Goal: Transaction & Acquisition: Purchase product/service

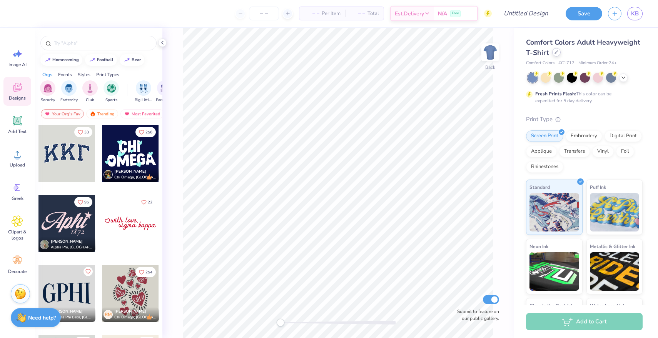
click at [554, 53] on icon at bounding box center [556, 52] width 4 height 4
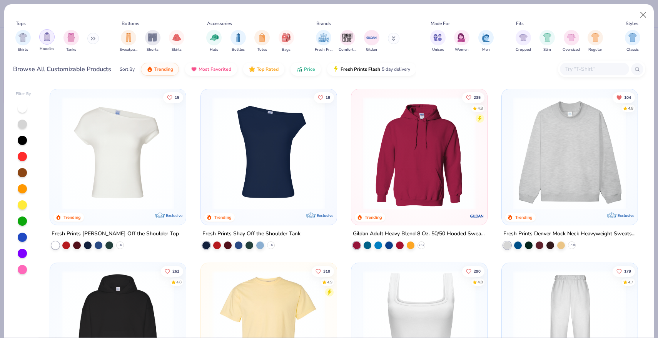
click at [45, 38] on img "filter for Hoodies" at bounding box center [47, 36] width 8 height 9
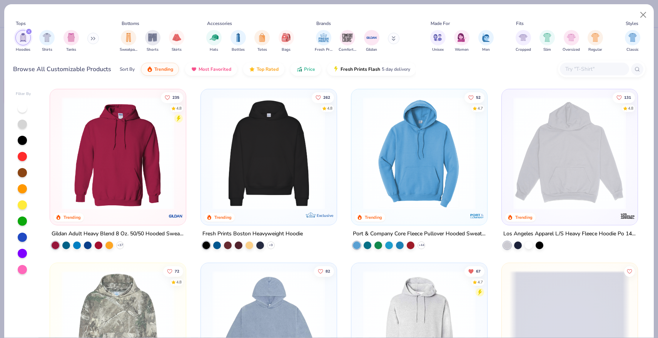
click at [391, 43] on button at bounding box center [394, 39] width 12 height 12
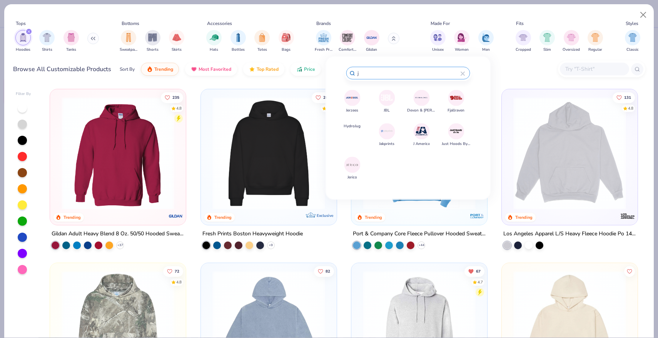
type input "j"
click at [355, 103] on div at bounding box center [352, 98] width 16 height 16
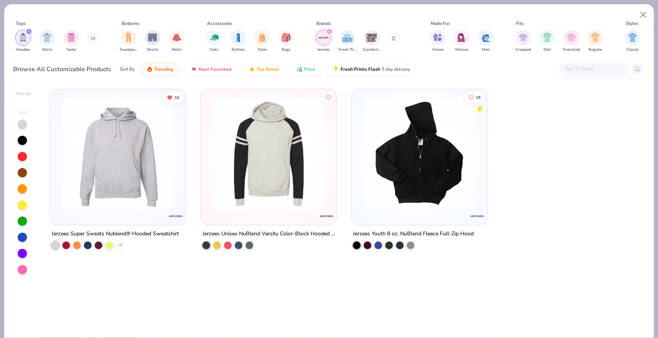
click at [28, 32] on icon "filter for Hoodies" at bounding box center [29, 31] width 2 height 2
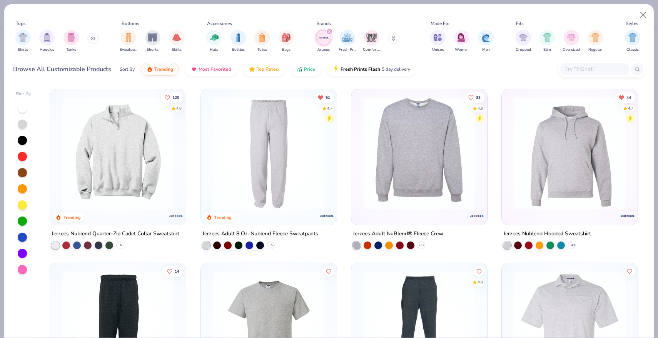
click at [550, 152] on img at bounding box center [569, 153] width 120 height 113
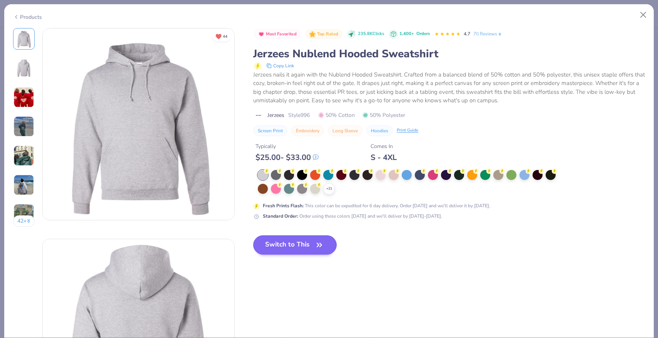
click at [305, 243] on button "Switch to This" at bounding box center [294, 244] width 83 height 19
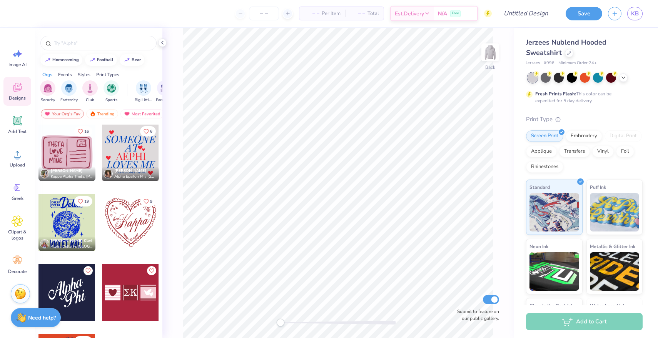
scroll to position [267, 0]
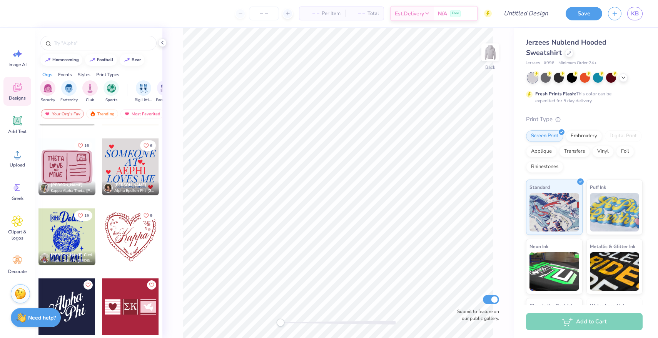
click at [132, 172] on div at bounding box center [130, 166] width 57 height 57
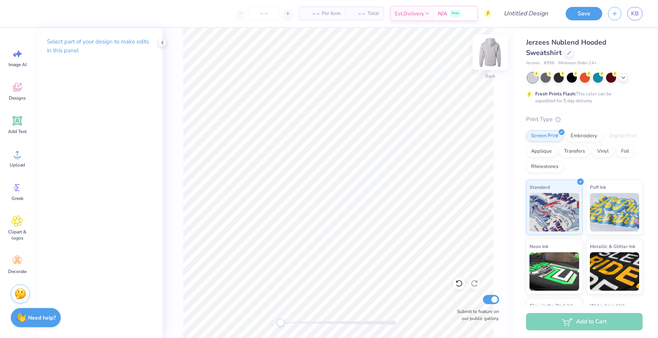
click at [494, 63] on img at bounding box center [490, 52] width 31 height 31
click at [20, 83] on icon at bounding box center [18, 88] width 12 height 12
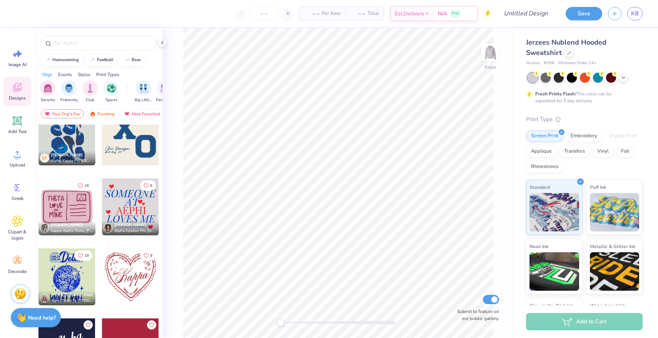
scroll to position [228, 0]
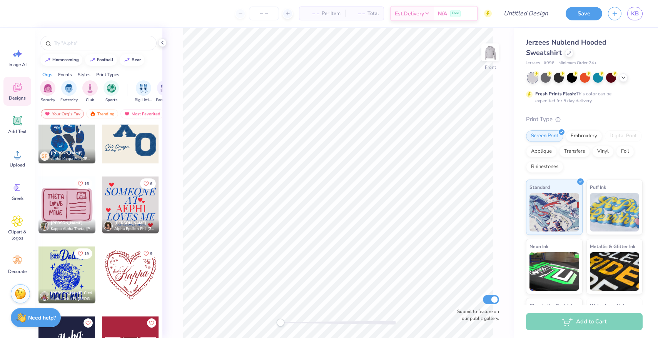
click at [132, 211] on div at bounding box center [130, 205] width 57 height 57
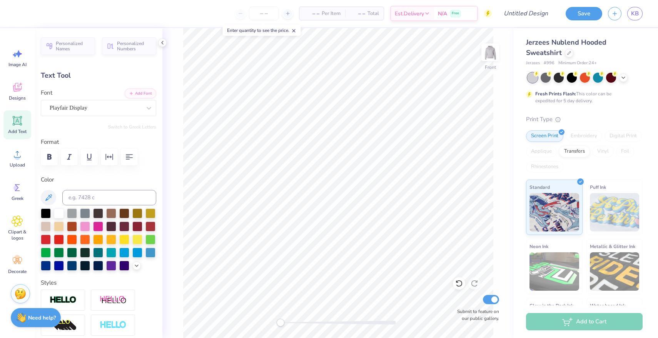
scroll to position [0, 3]
type textarea "Delta Omega Kappa"
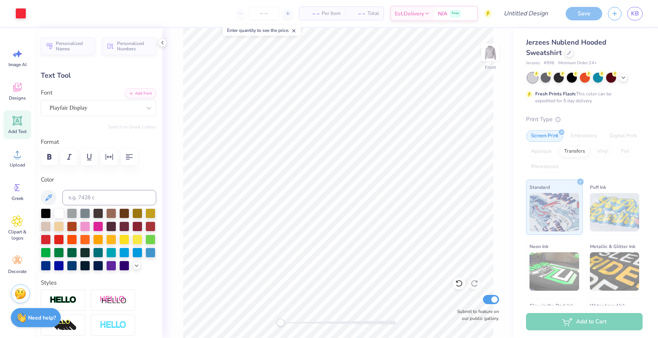
type input "15.88"
type input "1.76"
type input "13.55"
type input "12.88"
type input "1.43"
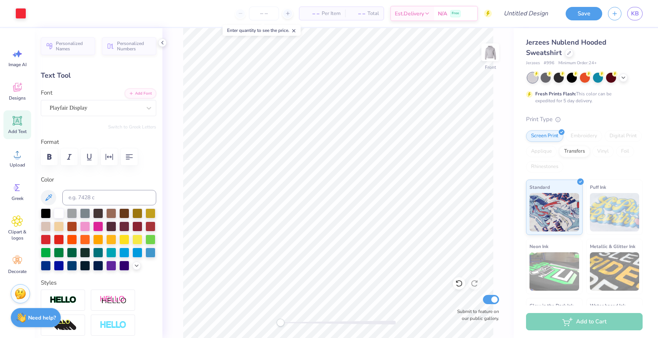
type input "13.59"
type input "11.77"
type input "1.76"
type input "15.54"
type input "12.88"
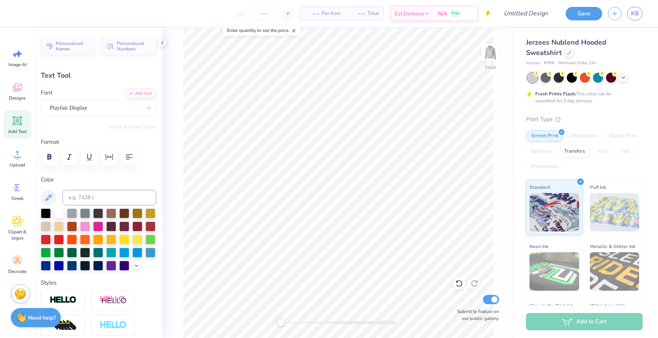
type input "1.43"
type input "13.59"
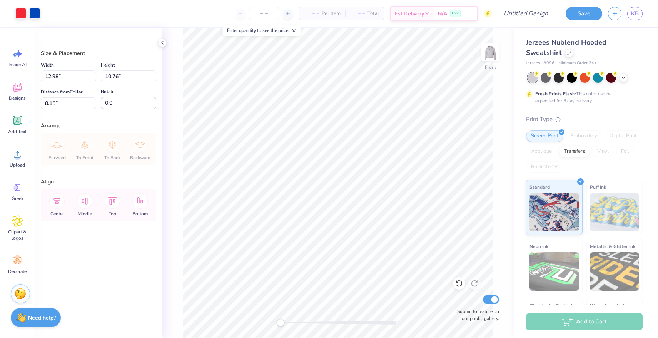
type input "12.42"
type input "10.30"
type input "8.06"
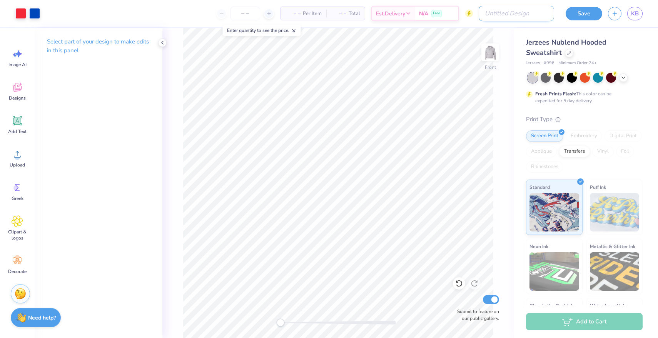
click at [525, 15] on input "Design Title" at bounding box center [515, 13] width 75 height 15
type input "someone loves me"
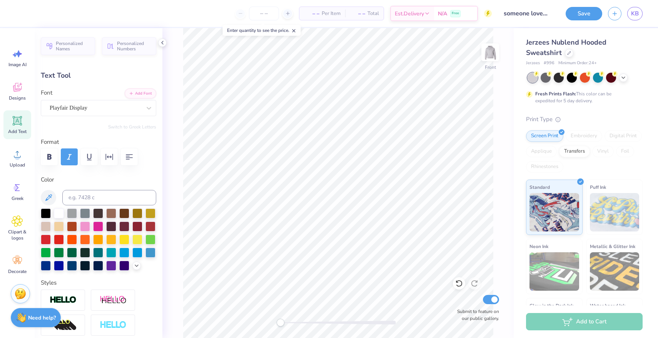
scroll to position [0, 1]
type textarea "LOVES YOU"
click at [534, 16] on input "someone loves me" at bounding box center [515, 13] width 75 height 15
click at [534, 14] on input "someone loves me" at bounding box center [515, 13] width 75 height 15
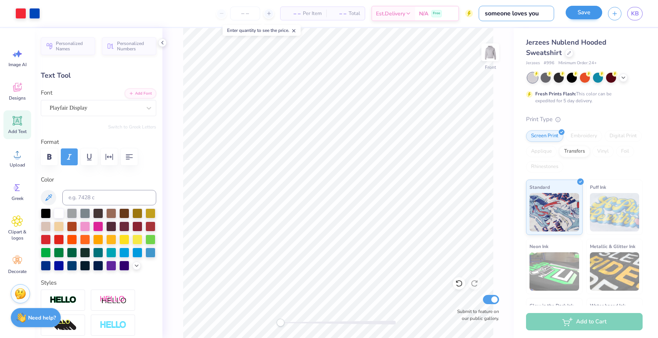
type input "someone loves you"
click at [597, 10] on button "Save" at bounding box center [583, 12] width 37 height 13
click at [610, 10] on button "button" at bounding box center [614, 12] width 13 height 13
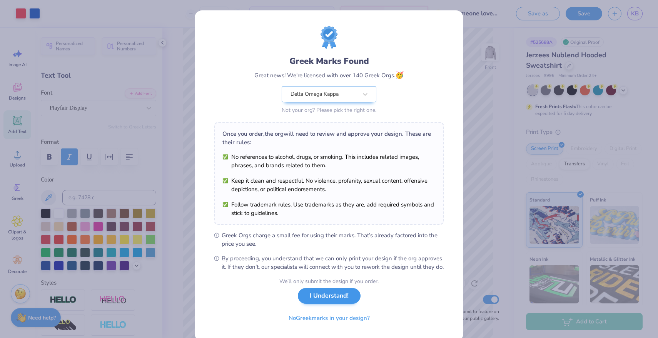
click at [325, 304] on button "I Understand!" at bounding box center [329, 296] width 63 height 16
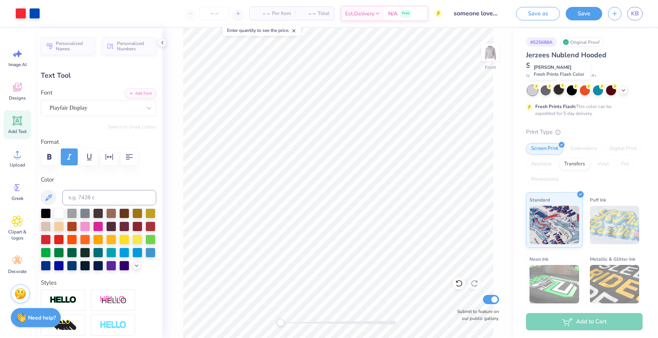
click at [559, 91] on div at bounding box center [558, 90] width 10 height 10
click at [624, 89] on polyline at bounding box center [623, 90] width 3 height 2
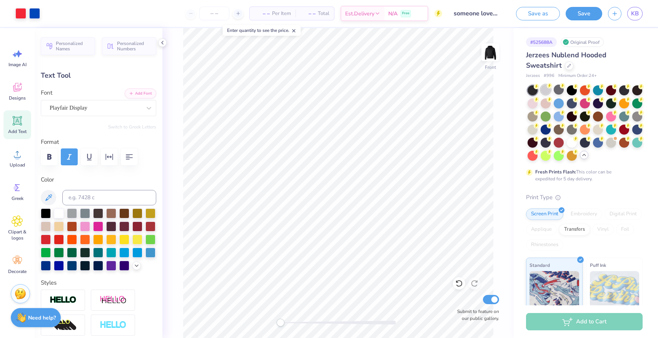
click at [543, 90] on div at bounding box center [545, 90] width 10 height 10
click at [583, 15] on button "Save" at bounding box center [583, 12] width 37 height 13
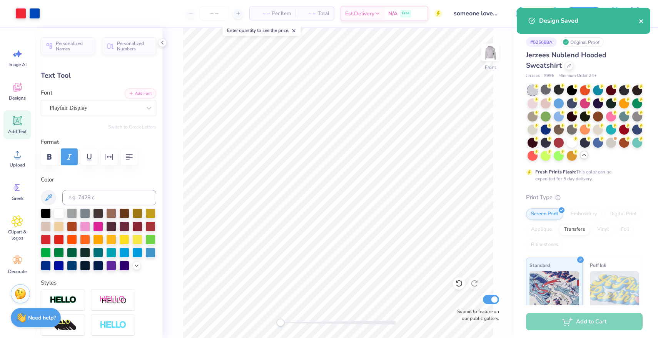
click at [642, 22] on icon "close" at bounding box center [640, 21] width 5 height 6
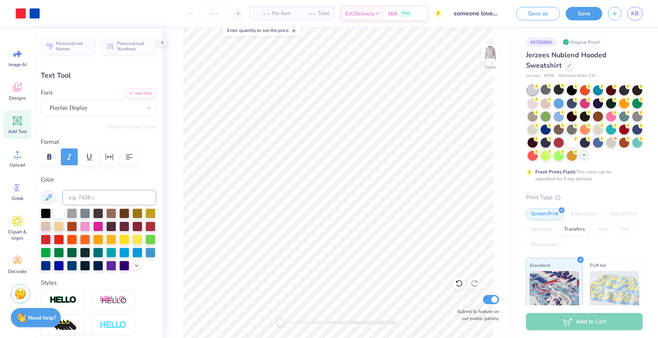
click at [612, 13] on div "Design Saved" at bounding box center [583, 23] width 137 height 35
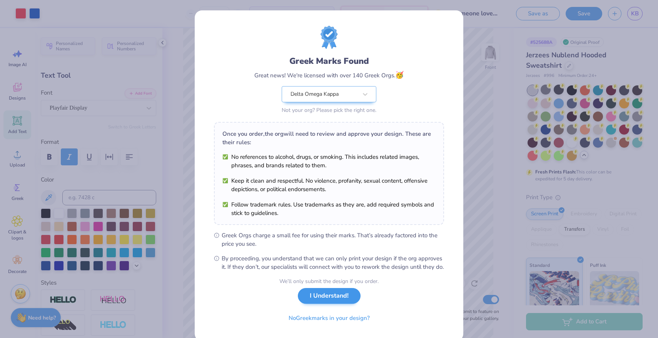
click at [334, 304] on button "I Understand!" at bounding box center [329, 296] width 63 height 16
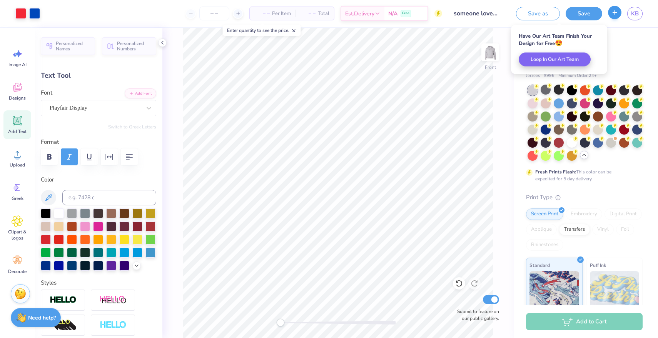
click at [612, 13] on icon "button" at bounding box center [614, 12] width 7 height 7
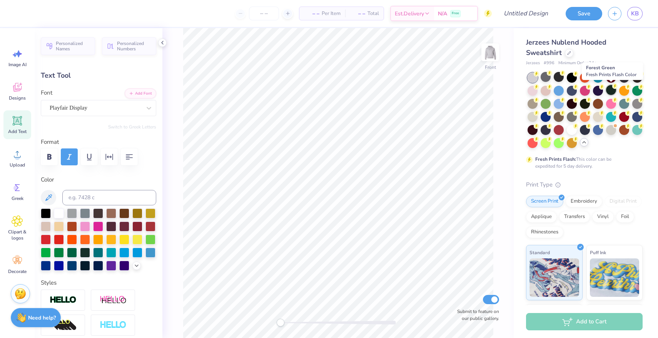
click at [608, 93] on div at bounding box center [611, 90] width 10 height 10
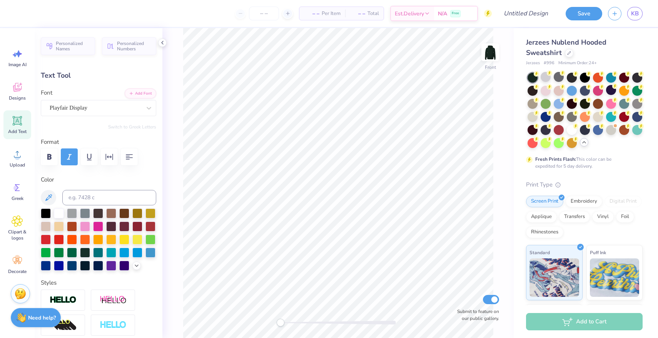
click at [15, 126] on icon at bounding box center [18, 121] width 12 height 12
type input "6.99"
type input "2.02"
type input "14.74"
type textarea "Text me"
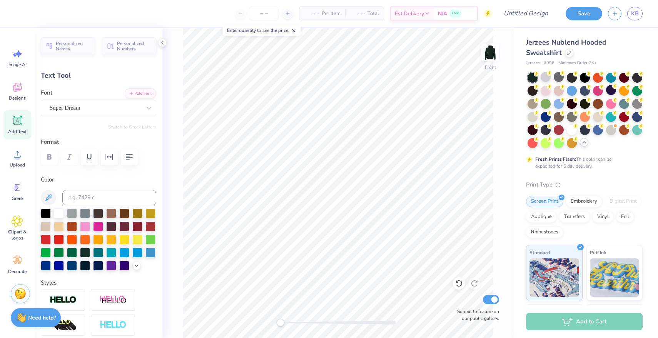
scroll to position [0, 1]
click at [20, 127] on div "Add Text" at bounding box center [17, 124] width 28 height 29
type textarea "When you"
click at [4, 122] on div "Add Text" at bounding box center [17, 124] width 28 height 29
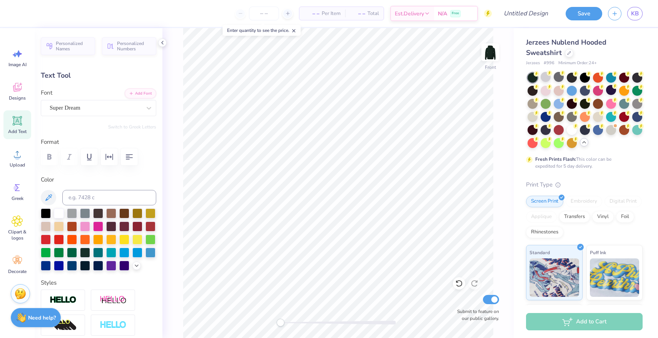
scroll to position [0, 0]
type textarea "Get to"
click at [12, 125] on icon at bounding box center [18, 121] width 12 height 12
type textarea "D"
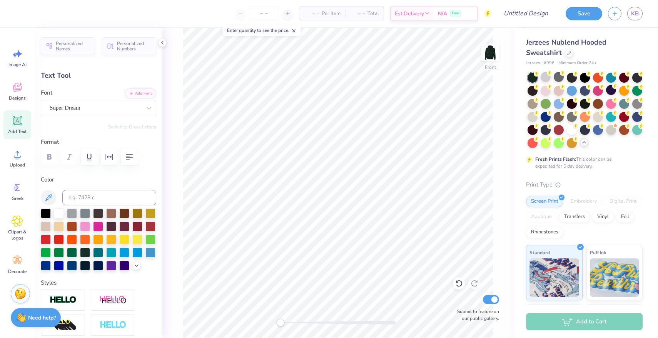
type textarea "Delta Omega Kappa"
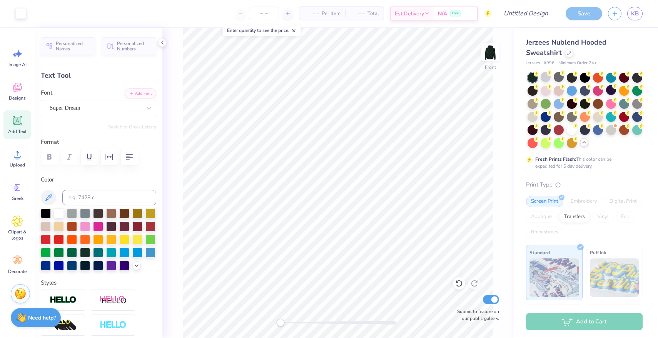
type input "15.88"
type input "1.69"
type input "14.90"
type input "8.18"
type input "2.02"
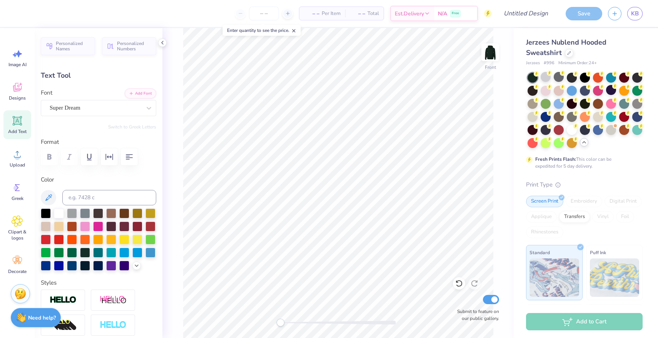
type input "14.74"
type input "12.43"
type input "2.45"
type input "14.52"
type input "10.42"
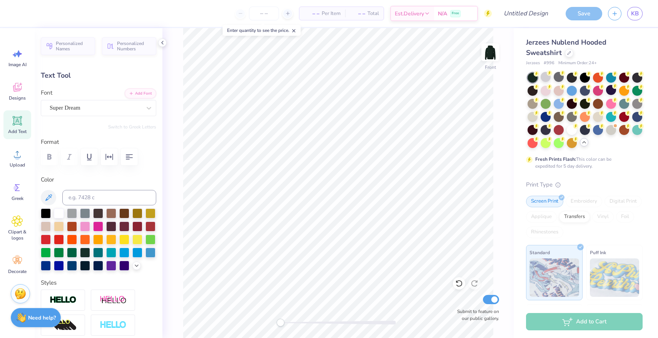
type input "2.03"
type input "14.74"
type input "12.42"
type input "2.41"
type input "6.77"
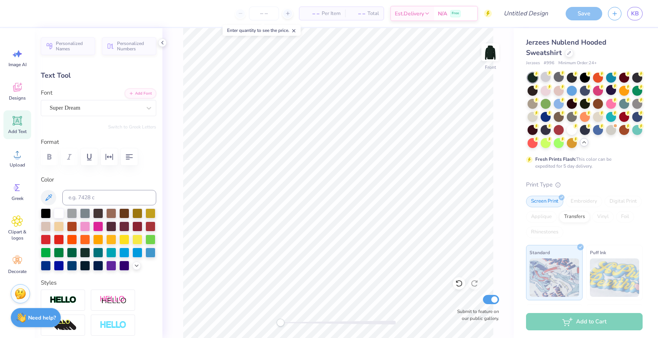
type input "12.43"
type input "2.45"
type input "12.28"
type input "8.18"
type input "2.02"
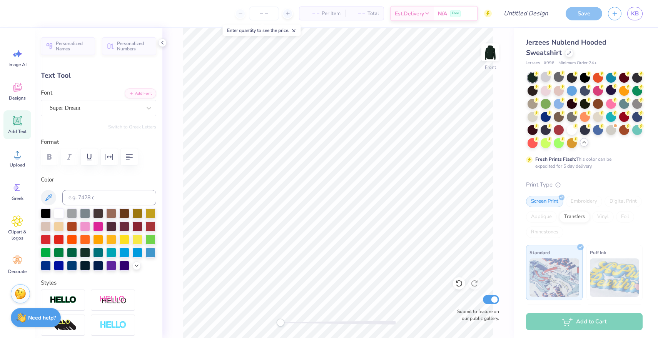
type input "16.98"
type input "10.55"
type input "2.60"
type input "12.73"
type input "15.88"
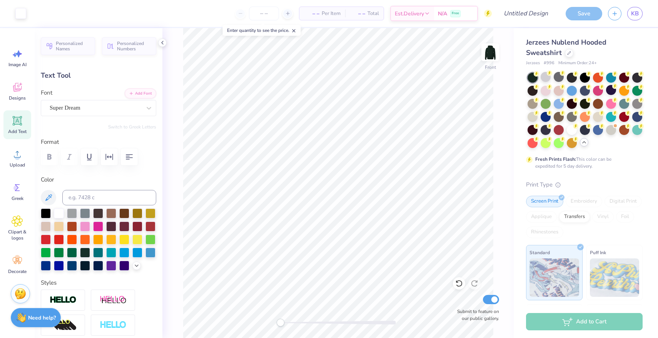
type input "1.69"
type input "19.52"
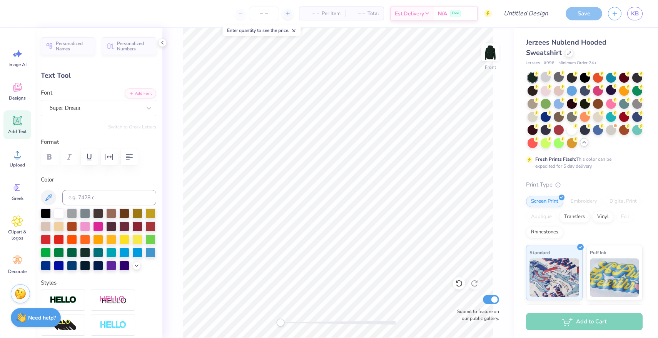
type input "14.06"
type input "1.50"
type input "15.75"
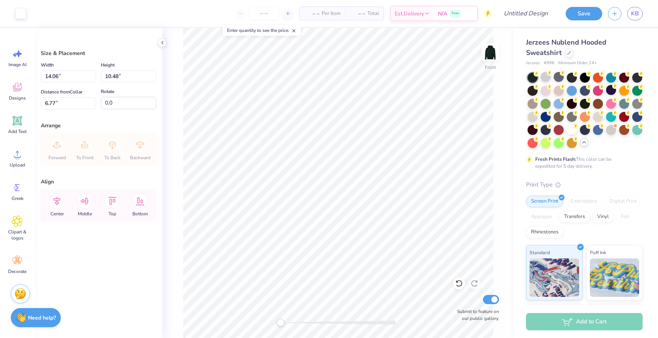
type input "8.85"
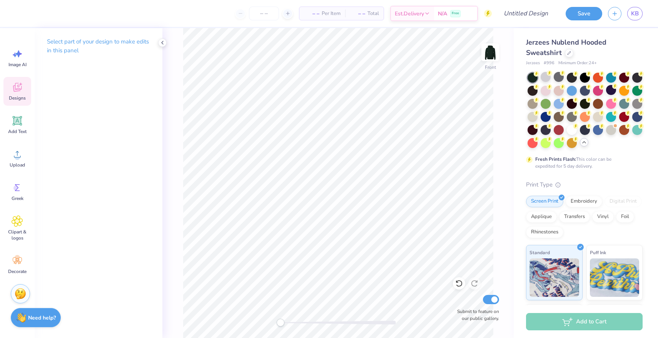
click at [15, 97] on span "Designs" at bounding box center [17, 98] width 17 height 6
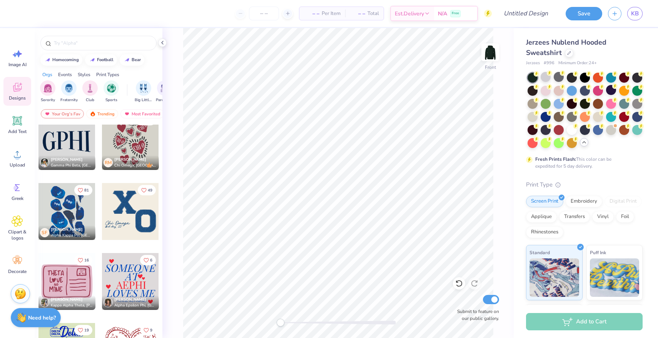
scroll to position [153, 0]
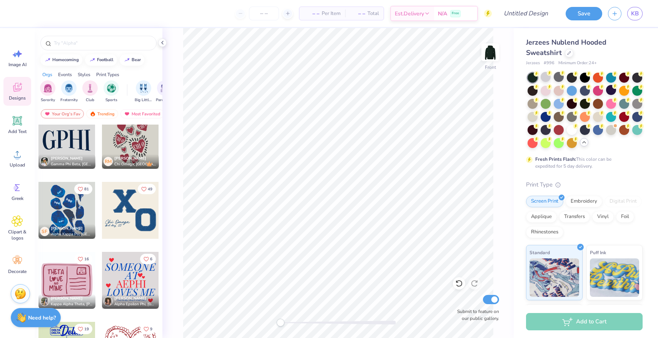
click at [125, 218] on div at bounding box center [130, 210] width 57 height 57
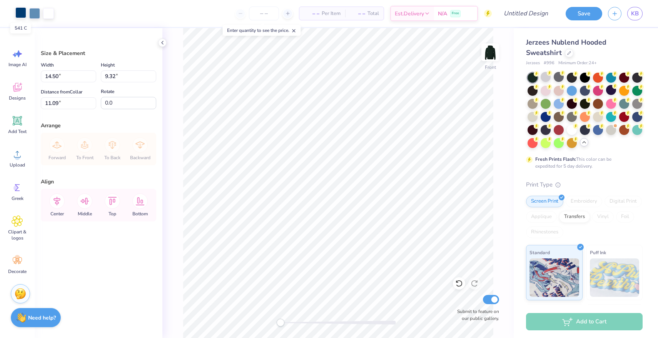
click at [20, 15] on div at bounding box center [20, 12] width 11 height 11
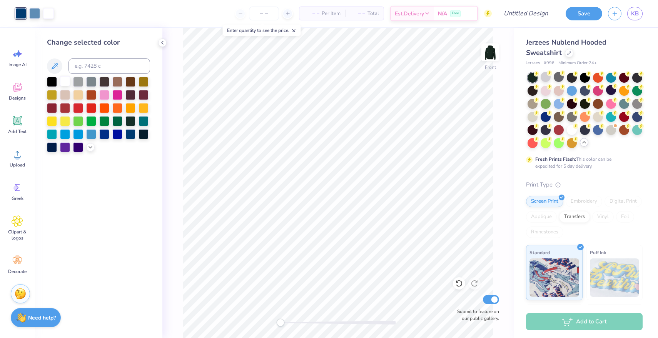
click at [61, 85] on div at bounding box center [65, 81] width 10 height 10
click at [34, 12] on div at bounding box center [34, 12] width 11 height 11
click at [64, 81] on div at bounding box center [65, 81] width 10 height 10
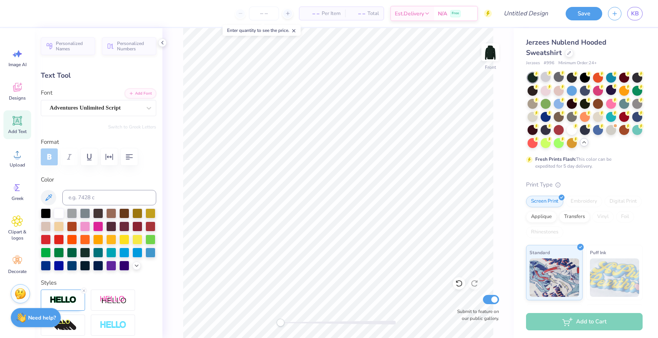
type textarea "C"
type textarea "Delta Omega"
type input "4.94"
type input "0.98"
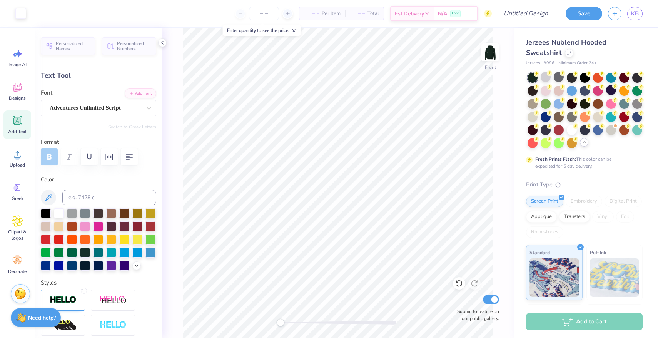
type input "19.43"
type textarea "b"
type textarea "Kappa"
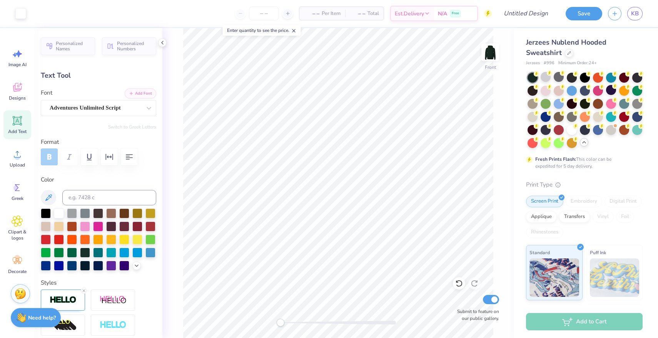
type input "2.80"
type input "0.89"
type input "19.47"
type input "3.56"
type input "1.13"
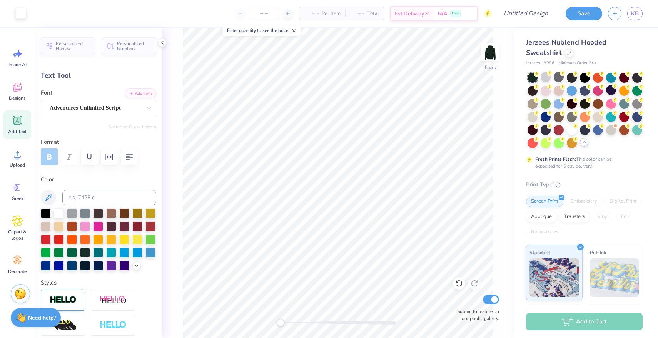
type input "8.31"
type input "1.54"
type input "18.09"
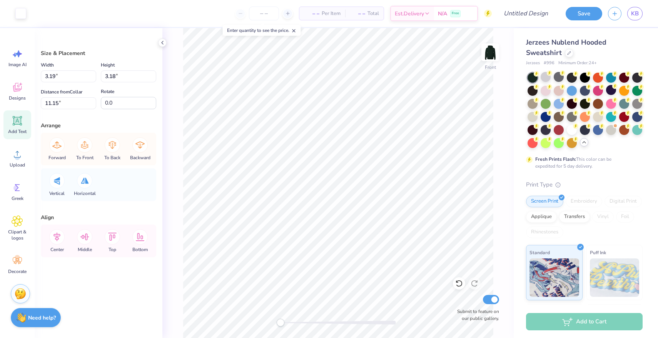
click at [15, 126] on icon at bounding box center [18, 121] width 12 height 12
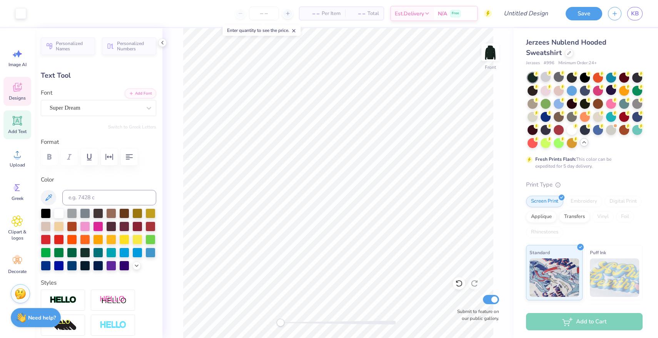
click at [9, 92] on div "Designs" at bounding box center [17, 91] width 28 height 29
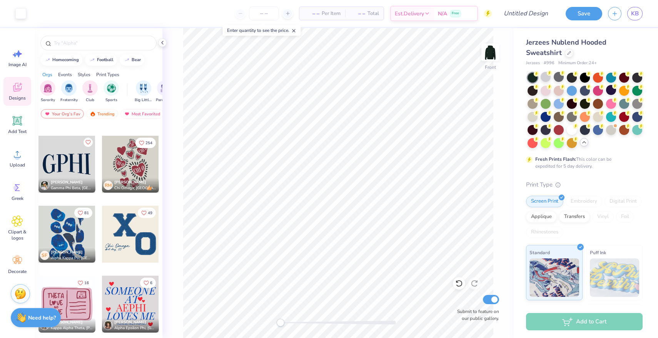
scroll to position [135, 0]
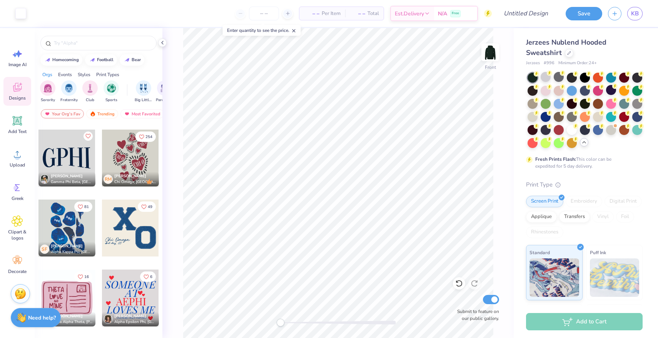
click at [71, 223] on div at bounding box center [66, 228] width 57 height 57
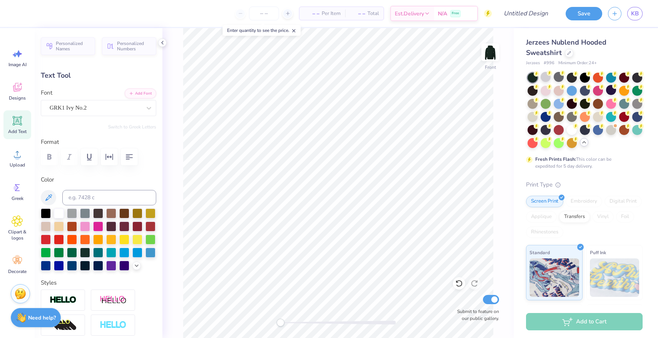
type input "0.0"
type input "0.59"
type input "0.64"
type input "10.03"
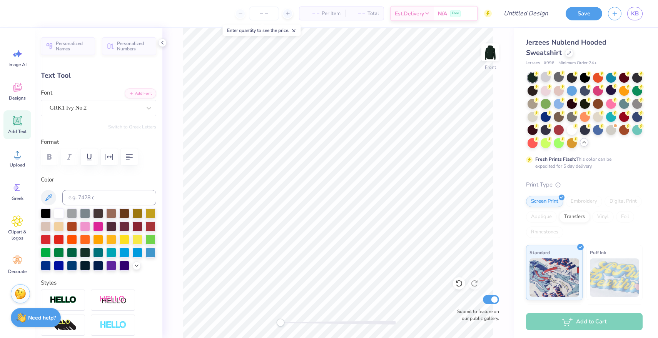
type input "3.00"
type input "3.27"
type input "8.72"
type textarea "D"
type input "0.0"
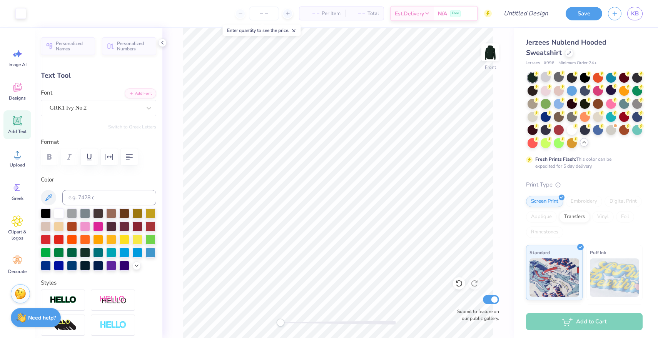
type input "3.02"
type input "3.24"
type input "8.74"
type input "-6.5"
type textarea "W"
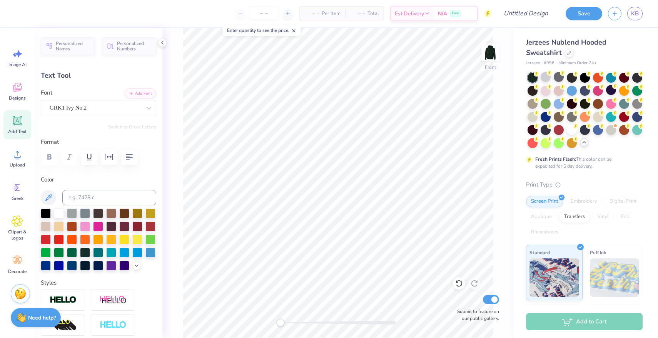
type input "0.0"
type input "3.50"
type input "3.35"
type input "12.81"
type input "-6.5"
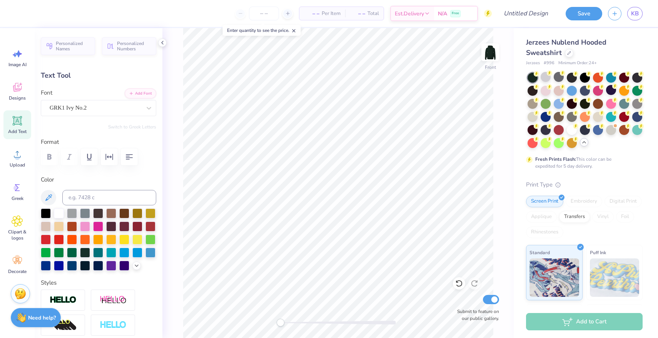
type textarea "K"
type input "0.0"
type input "3.02"
type input "3.24"
type input "8.74"
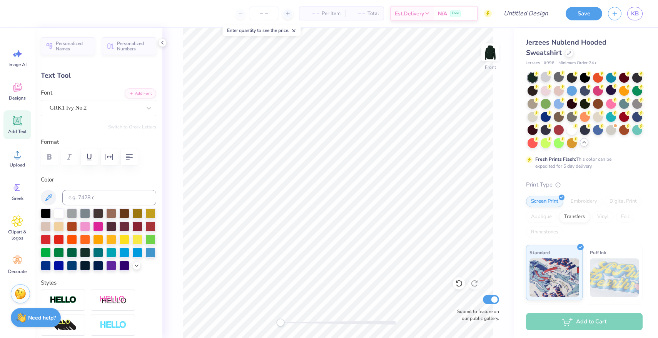
type input "-0.9"
type input "3.50"
type input "3.35"
type input "12.81"
type input "0.0"
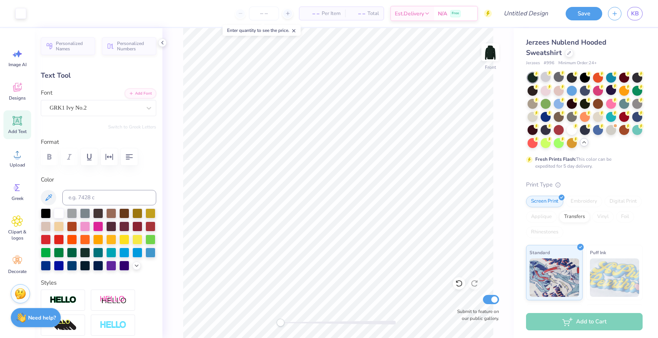
type input "2.94"
type input "3.34"
type input "19.61"
type input "0.0"
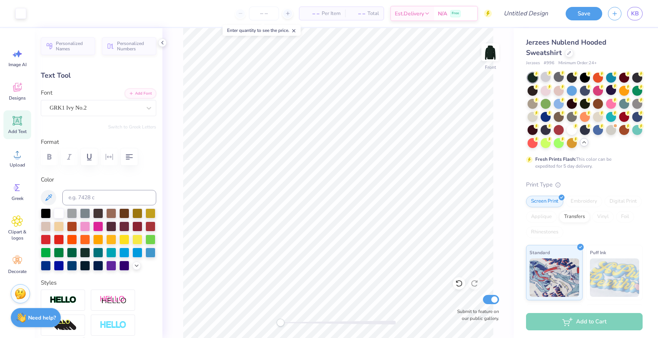
type input "8.31"
type input "1.54"
type input "18.09"
type input "0.74"
type input "0.56"
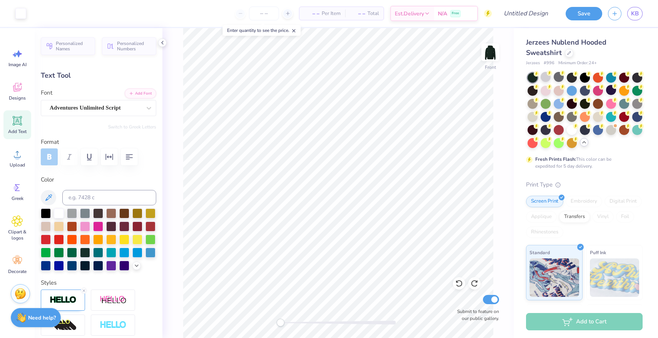
type input "19.44"
type input "0.0"
type input "0.62"
type input "0.61"
type input "19.23"
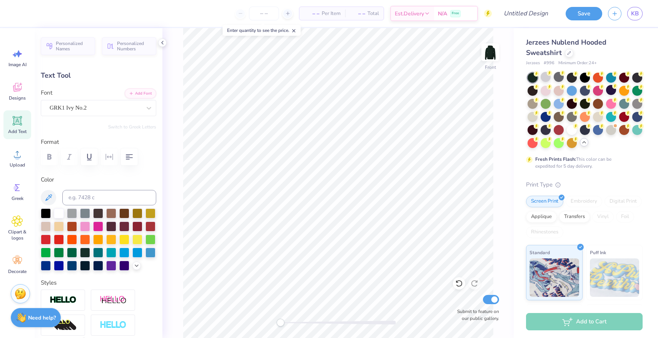
type input "0.0"
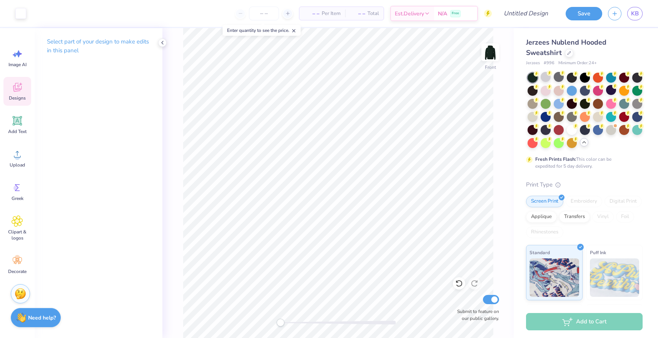
click at [18, 93] on icon at bounding box center [18, 88] width 12 height 12
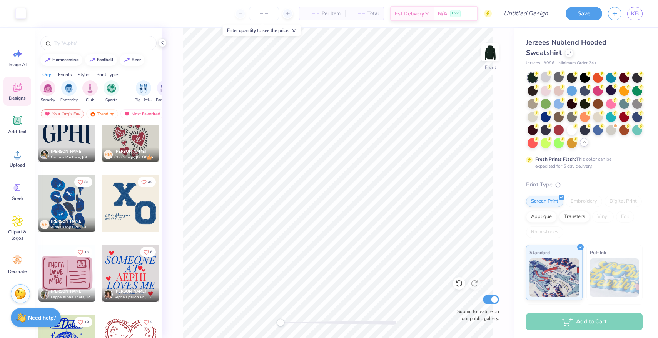
scroll to position [0, 0]
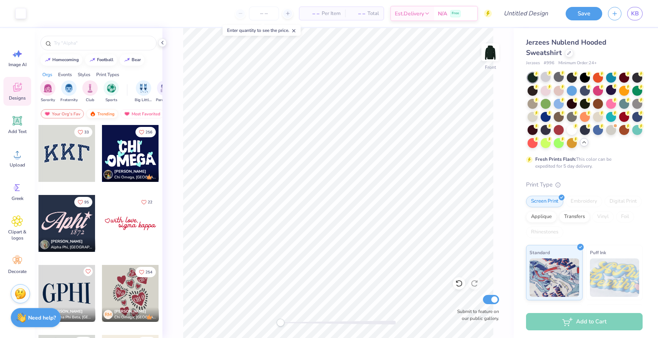
click at [107, 111] on div "Trending" at bounding box center [102, 113] width 32 height 9
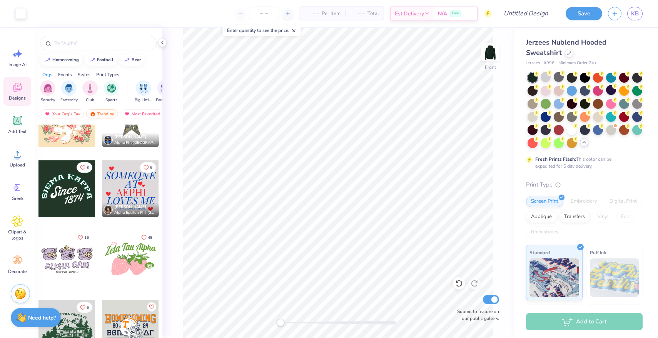
scroll to position [7385, 0]
click at [65, 193] on div at bounding box center [66, 188] width 57 height 57
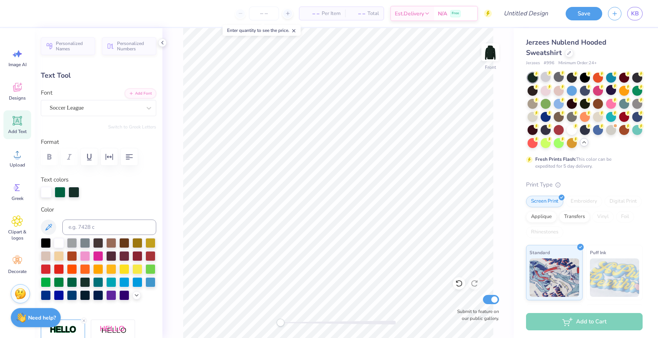
scroll to position [0, 2]
type textarea "Delta Omega KAPPA"
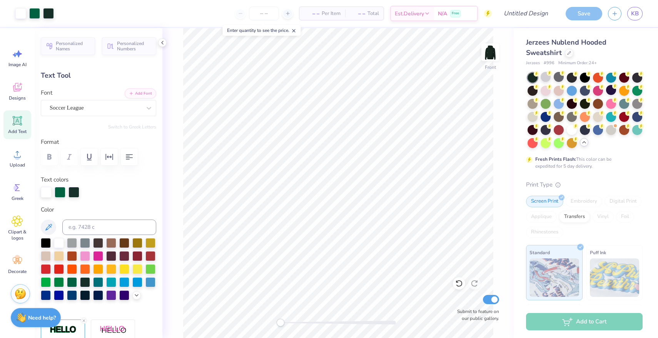
type input "4.31"
type input "2.36"
type input "13.69"
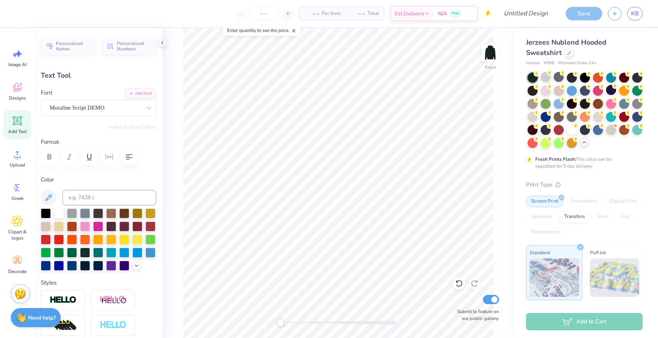
type input "5.96"
type input "2.81"
type input "11.93"
type input "4.31"
type input "2.36"
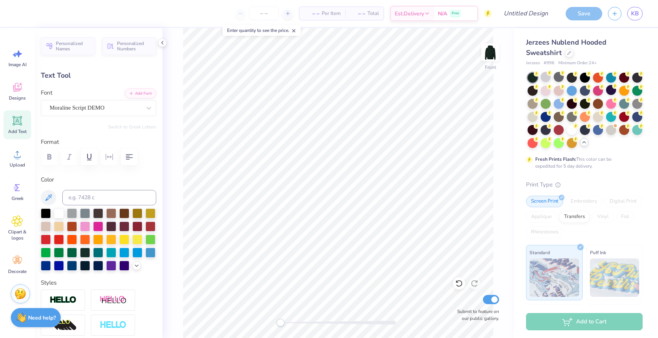
type input "13.69"
type input "3.56"
type input "1.13"
type input "19.63"
type textarea "1981"
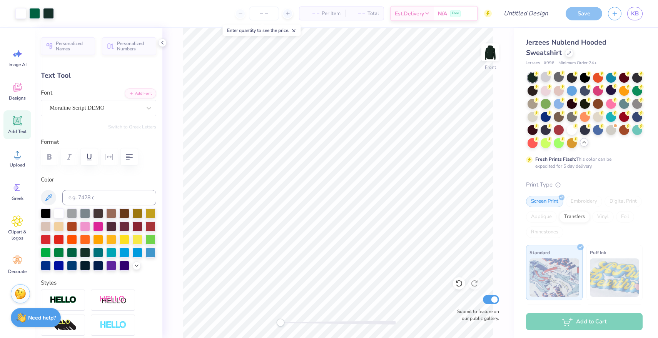
type input "5.96"
type input "2.81"
type input "11.93"
type input "4.31"
type input "2.46"
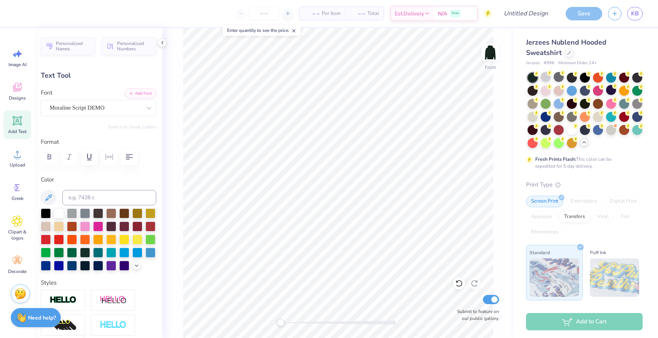
type input "13.63"
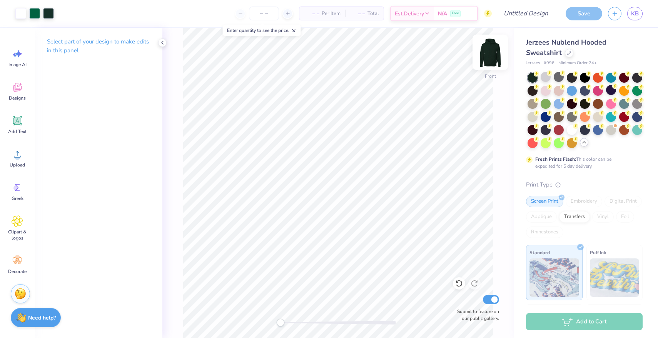
click at [487, 55] on img at bounding box center [490, 52] width 31 height 31
click at [487, 55] on img at bounding box center [489, 52] width 15 height 15
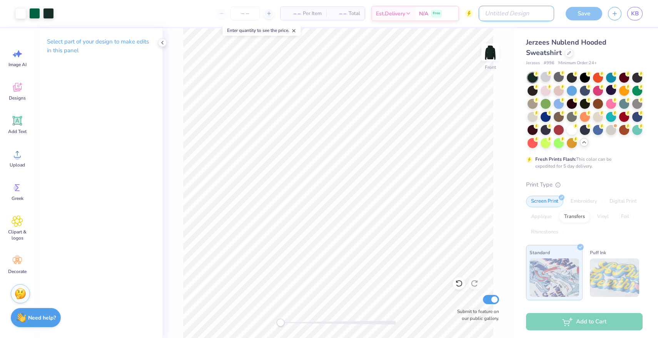
click at [528, 14] on input "Design Title" at bounding box center [515, 13] width 75 height 15
type input "DOK green"
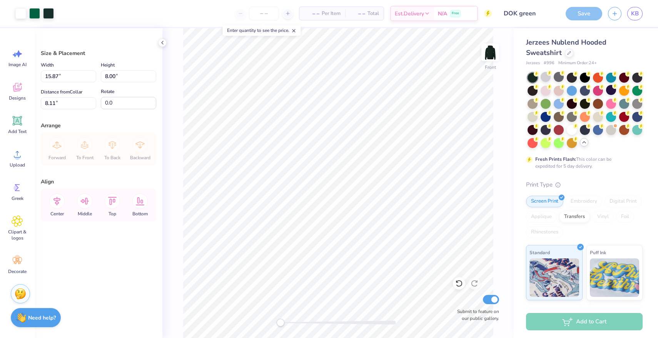
type input "13.41"
type input "6.76"
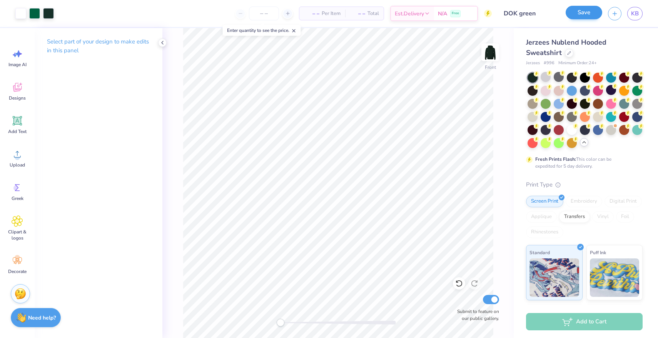
click at [582, 16] on button "Save" at bounding box center [583, 12] width 37 height 13
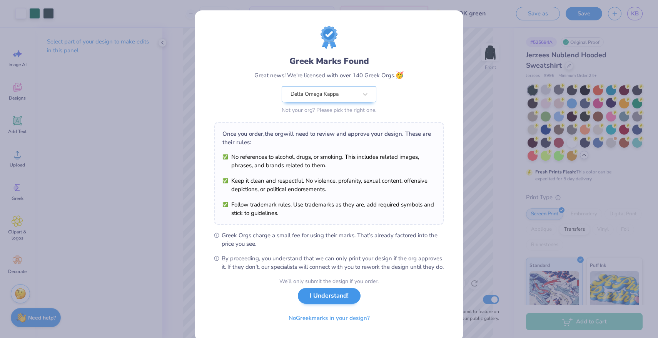
click at [333, 304] on button "I Understand!" at bounding box center [329, 296] width 63 height 16
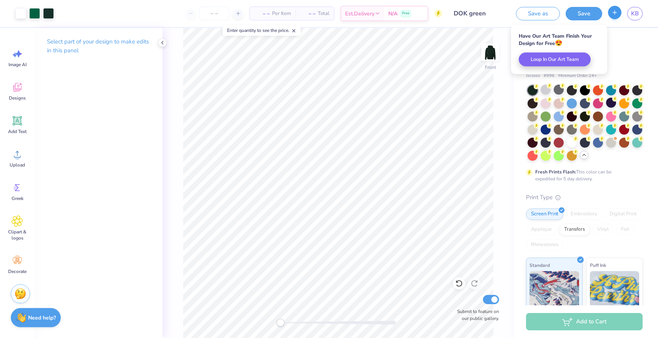
click at [614, 15] on icon "button" at bounding box center [614, 12] width 7 height 7
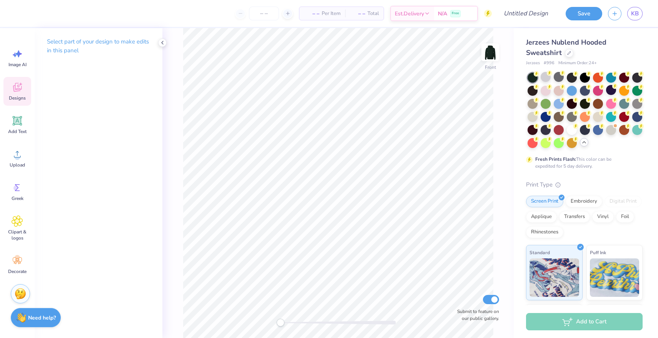
click at [13, 92] on icon at bounding box center [18, 88] width 12 height 12
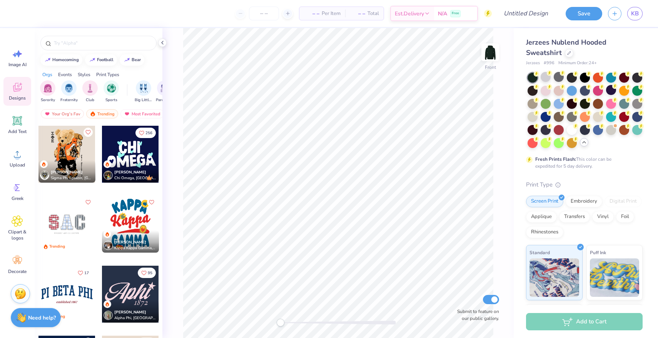
scroll to position [913, 0]
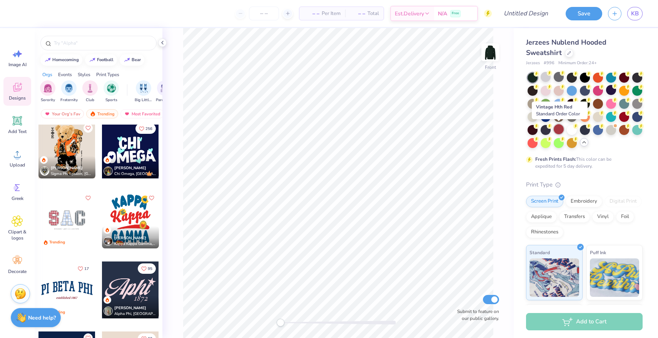
click at [557, 132] on div at bounding box center [558, 129] width 10 height 10
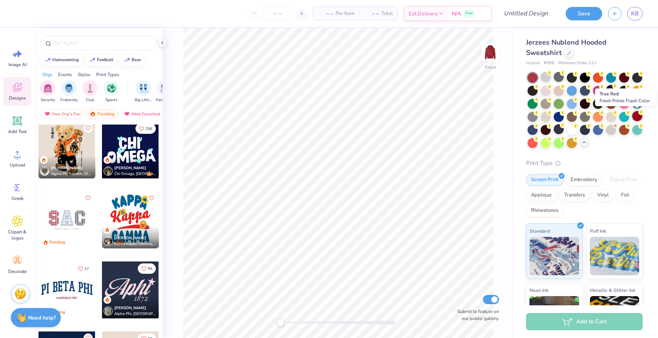
click at [635, 115] on div at bounding box center [637, 116] width 10 height 10
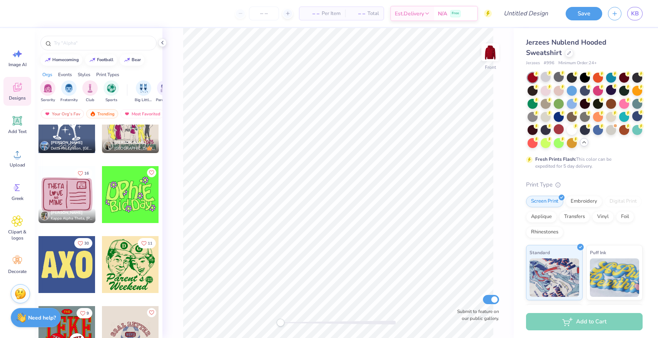
scroll to position [5349, 0]
click at [66, 272] on div at bounding box center [66, 265] width 57 height 57
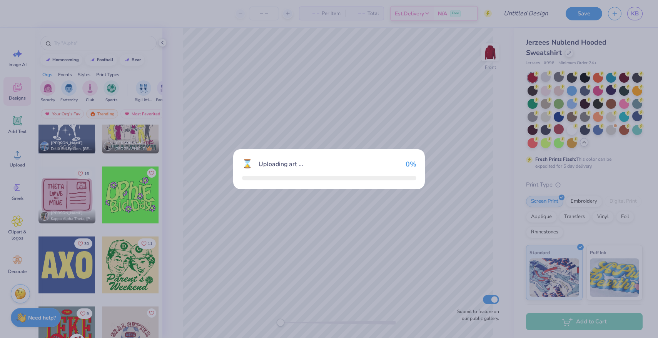
click at [66, 272] on div "⌛ Uploading art ... 0 %" at bounding box center [329, 169] width 658 height 338
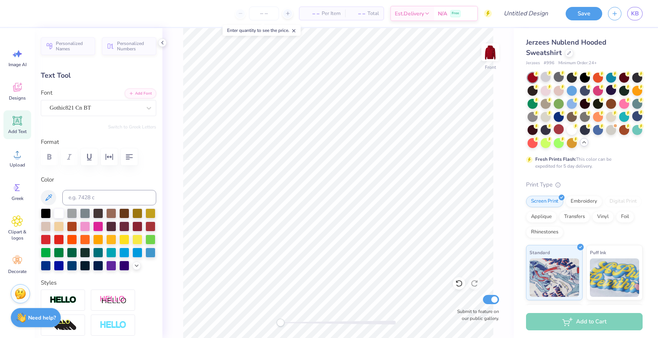
type textarea "DOK"
click at [23, 123] on div "Add Text" at bounding box center [17, 124] width 28 height 29
type input "6.99"
type input "2.02"
type input "14.74"
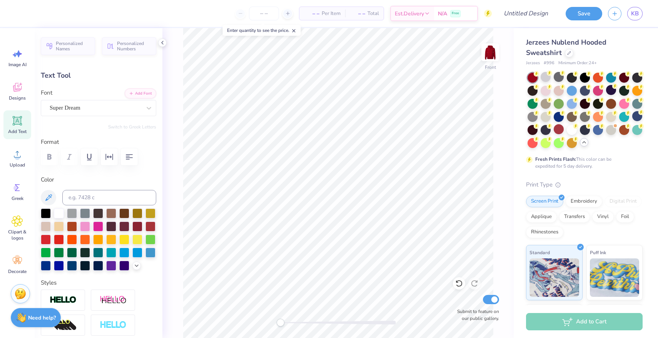
type textarea "Delta Omega Kappa"
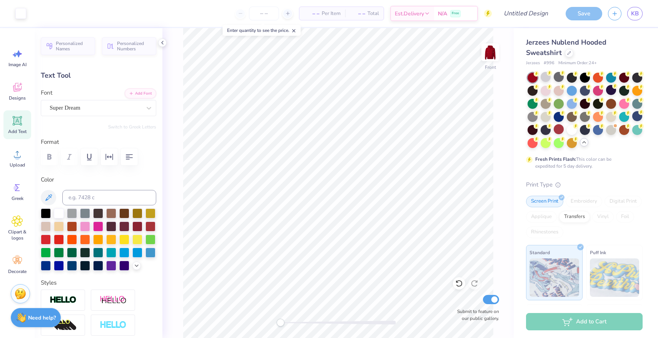
type input "15.88"
type input "1.69"
type input "14.90"
type input "11.46"
type input "6.15"
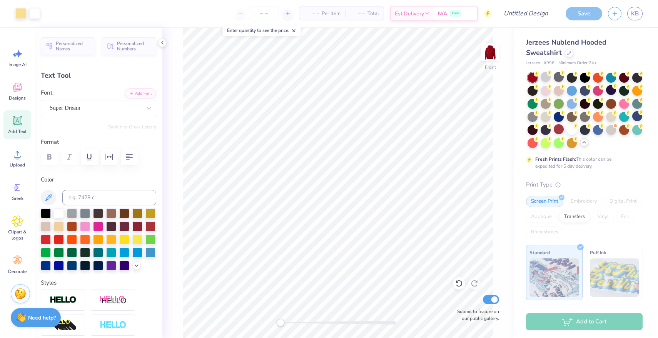
type input "9.65"
click at [57, 212] on div at bounding box center [59, 213] width 10 height 10
type input "15.88"
type input "1.69"
type input "14.90"
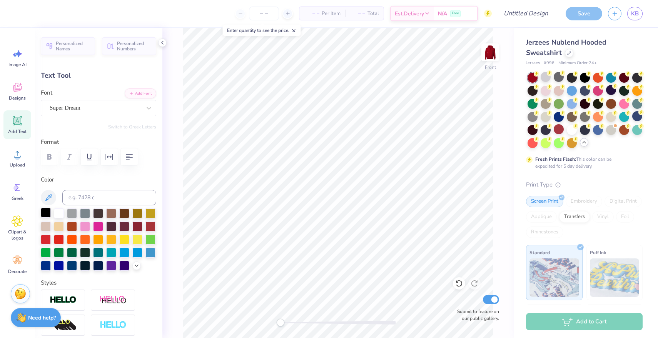
click at [47, 214] on div at bounding box center [46, 213] width 10 height 10
click at [58, 210] on div at bounding box center [59, 213] width 10 height 10
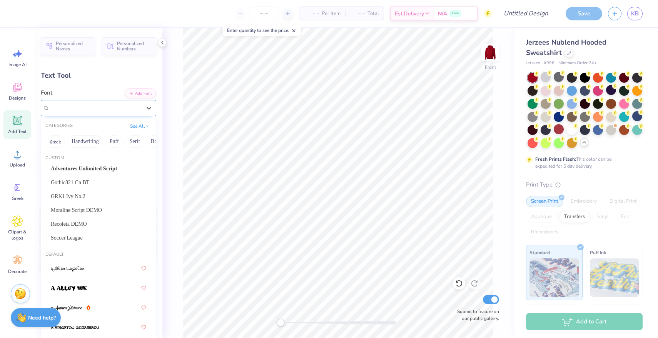
click at [77, 102] on div "Super Dream" at bounding box center [95, 108] width 93 height 12
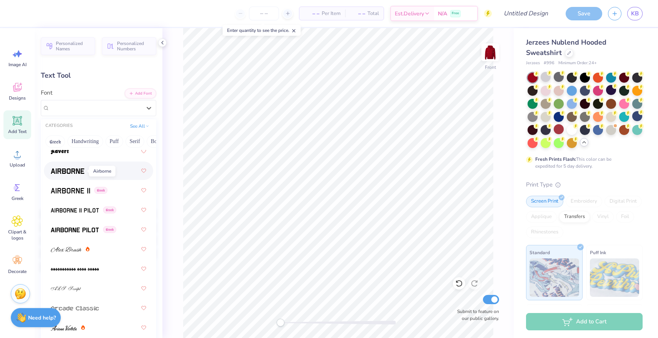
scroll to position [293, 0]
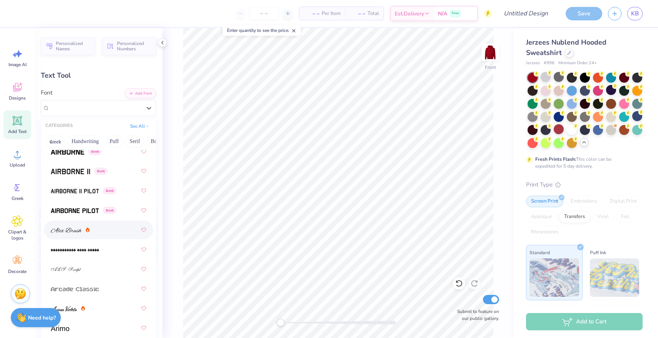
click at [68, 230] on img at bounding box center [66, 230] width 31 height 5
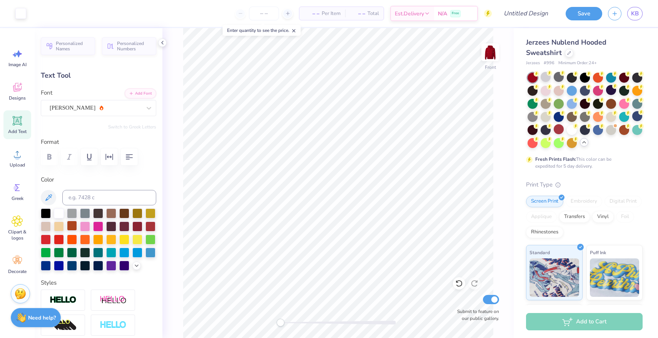
type input "13.79"
type input "1.74"
type input "15.73"
click at [523, 7] on input "Design Title" at bounding box center [515, 13] width 75 height 15
type input "DOK red"
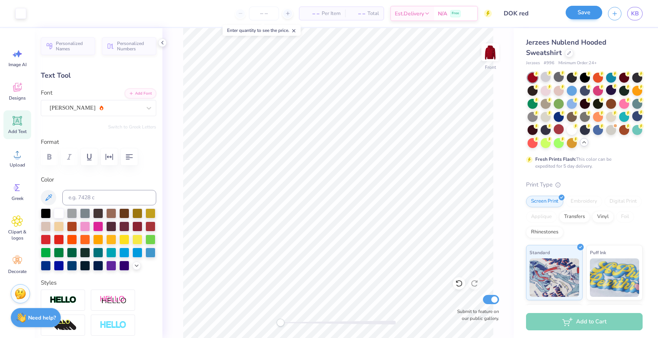
click at [585, 11] on button "Save" at bounding box center [583, 12] width 37 height 13
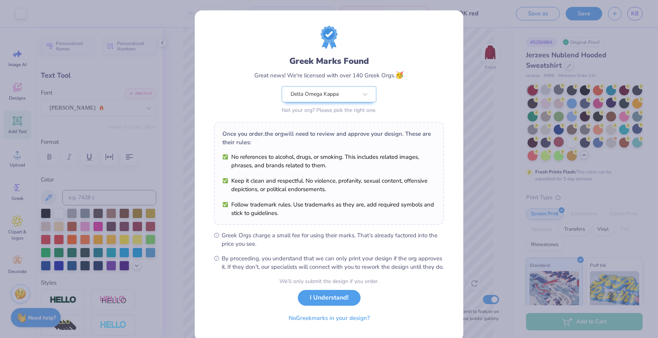
click at [336, 306] on button "I Understand!" at bounding box center [329, 298] width 63 height 16
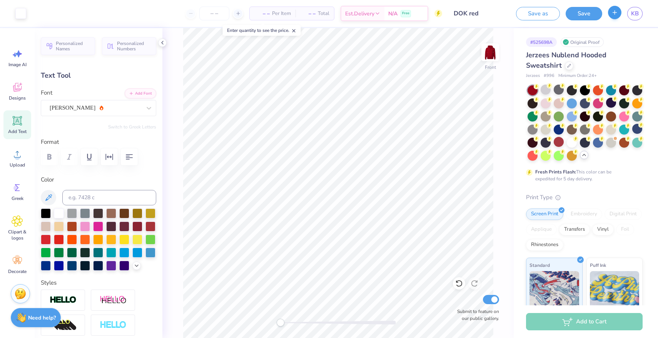
click at [618, 15] on icon "button" at bounding box center [614, 12] width 7 height 7
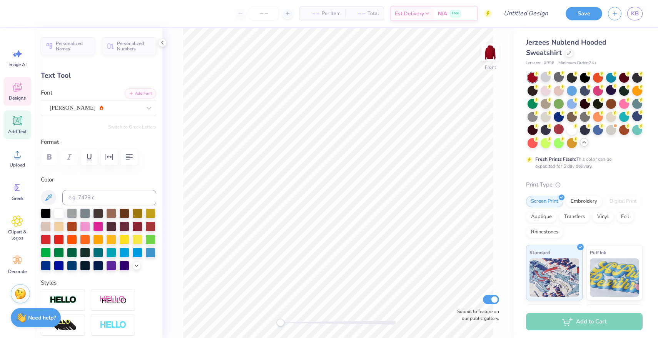
click at [15, 94] on div "Designs" at bounding box center [17, 91] width 28 height 29
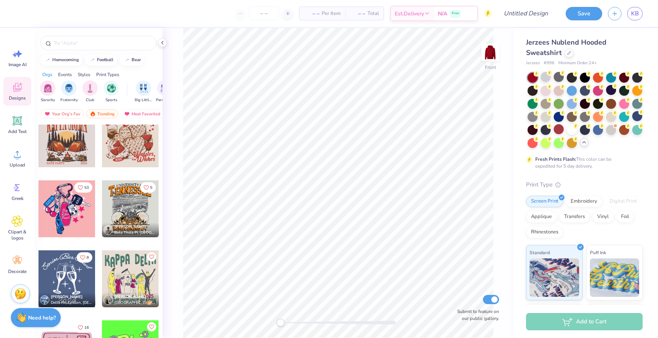
scroll to position [5197, 0]
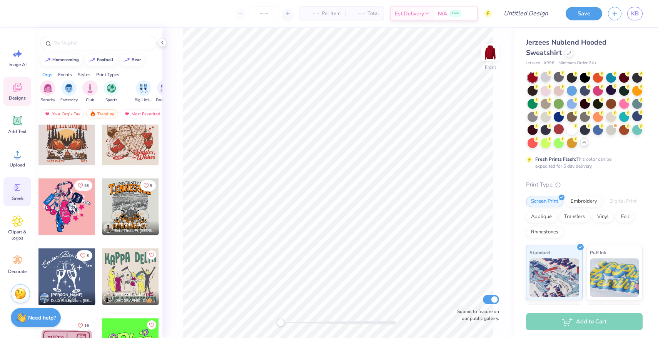
click at [18, 194] on div "Greek" at bounding box center [17, 191] width 28 height 29
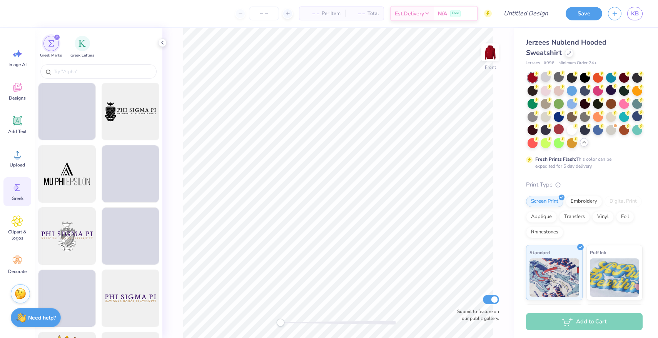
click at [84, 32] on div "Greek Marks Greek Letters" at bounding box center [99, 45] width 128 height 34
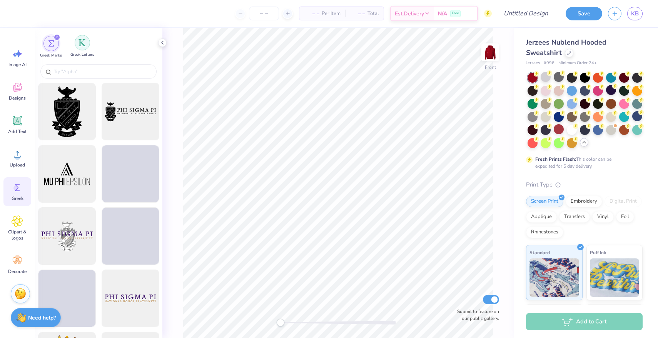
click at [84, 45] on img "filter for Greek Letters" at bounding box center [82, 43] width 8 height 8
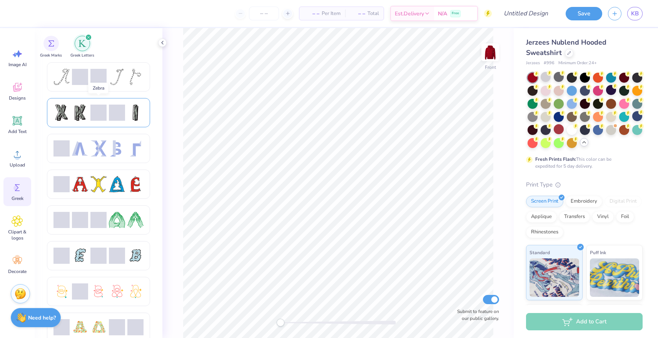
click at [101, 113] on span at bounding box center [98, 113] width 16 height 16
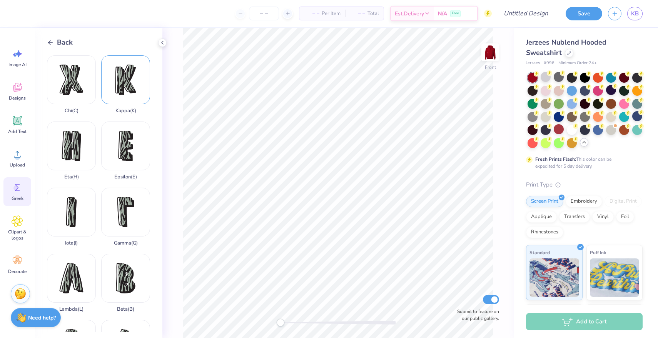
scroll to position [0, 0]
click at [131, 82] on div "Kappa ( K )" at bounding box center [125, 84] width 49 height 58
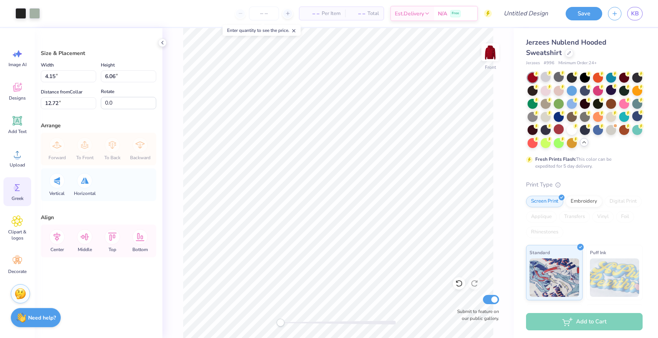
click at [17, 192] on icon at bounding box center [18, 188] width 12 height 12
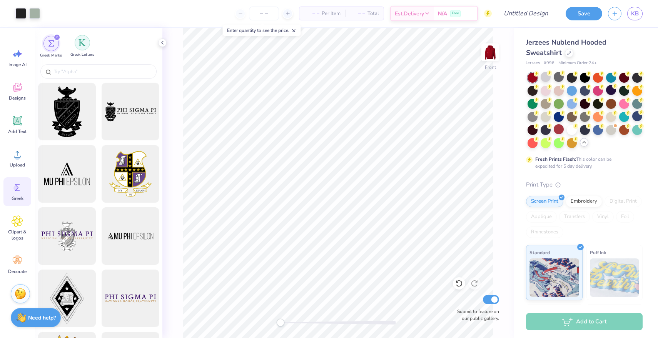
click at [84, 45] on img "filter for Greek Letters" at bounding box center [82, 43] width 8 height 8
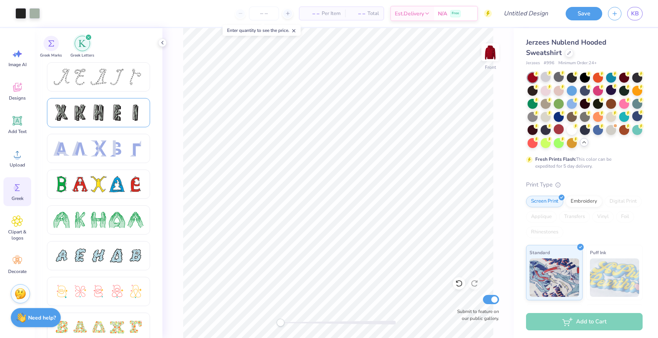
click at [104, 115] on div at bounding box center [98, 113] width 16 height 16
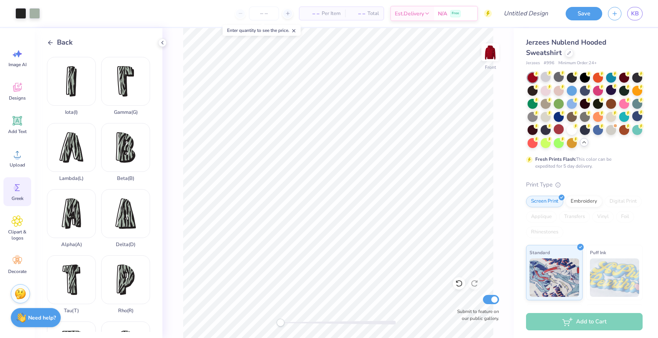
scroll to position [133, 0]
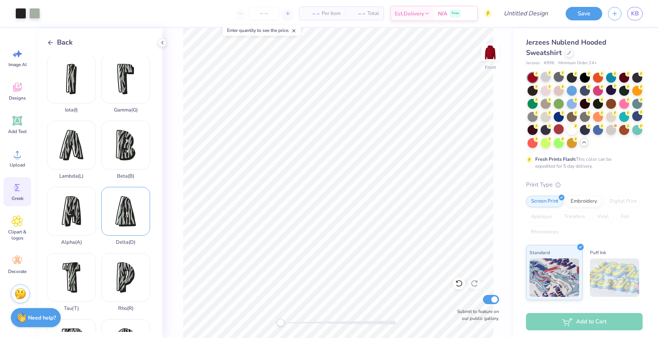
click at [130, 217] on div "Delta ( D )" at bounding box center [125, 216] width 49 height 58
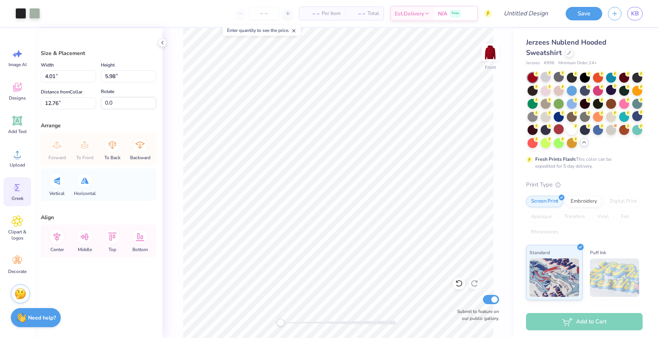
click at [20, 188] on icon at bounding box center [18, 188] width 12 height 12
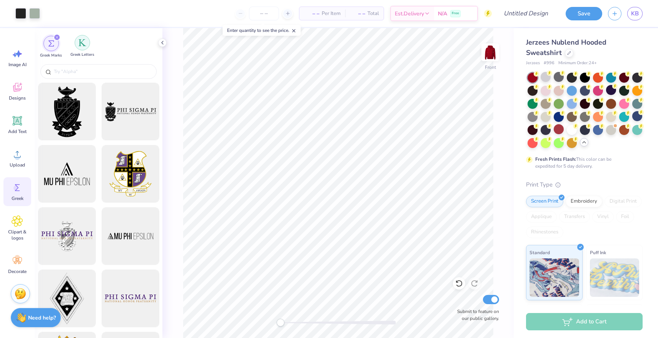
click at [84, 45] on img "filter for Greek Letters" at bounding box center [82, 43] width 8 height 8
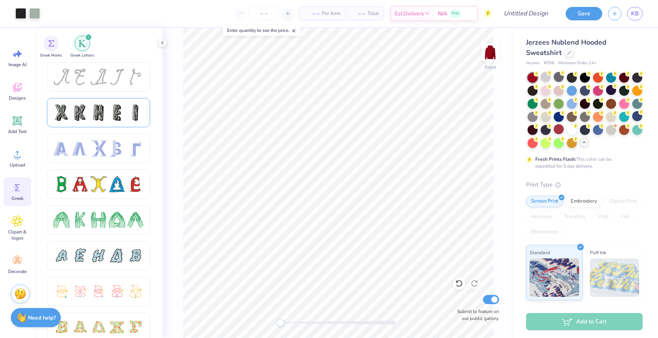
click at [104, 109] on div at bounding box center [98, 113] width 16 height 16
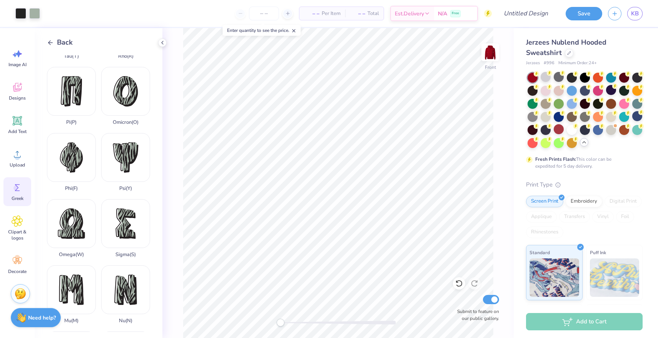
scroll to position [399, 0]
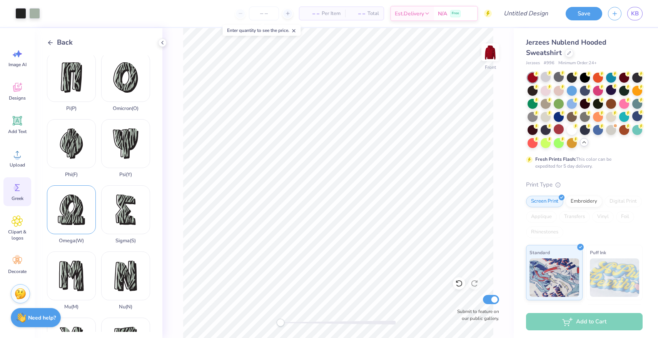
click at [75, 216] on div "Omega ( W )" at bounding box center [71, 214] width 49 height 58
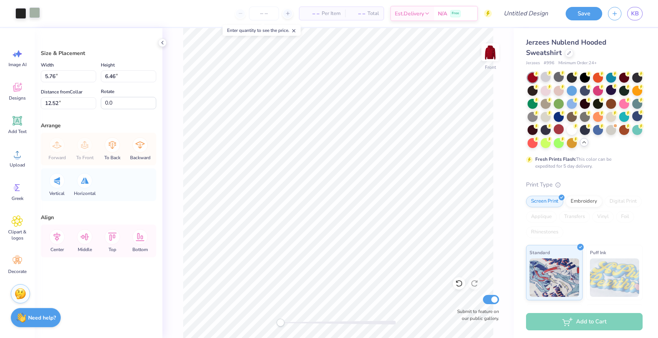
click at [35, 12] on div at bounding box center [34, 12] width 11 height 11
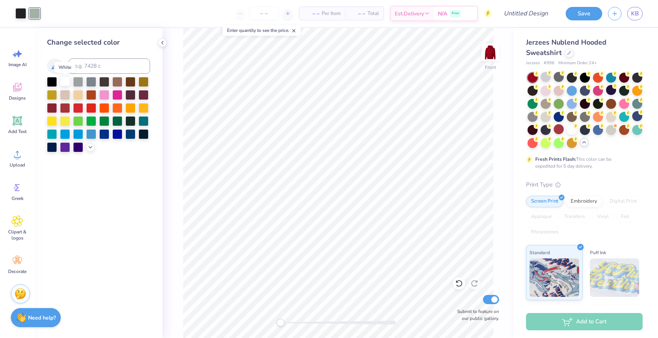
click at [67, 82] on div at bounding box center [65, 81] width 10 height 10
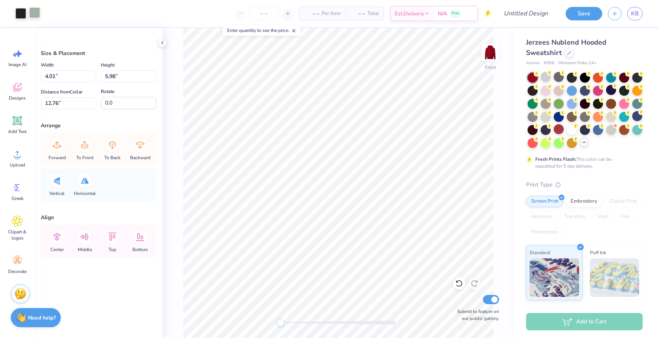
click at [34, 17] on div at bounding box center [34, 12] width 11 height 11
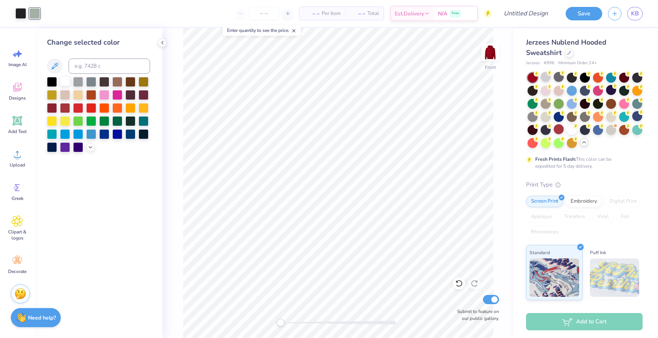
click at [67, 81] on div at bounding box center [65, 81] width 10 height 10
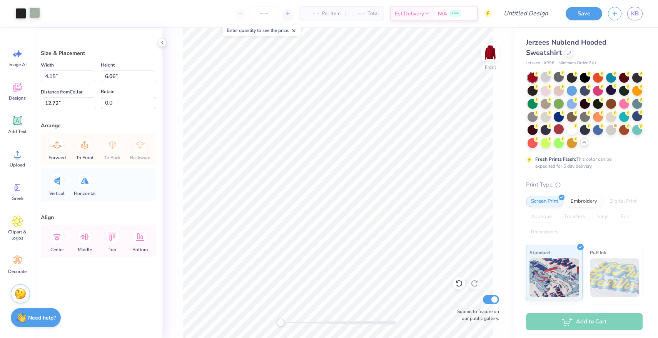
click at [33, 13] on div at bounding box center [34, 12] width 11 height 11
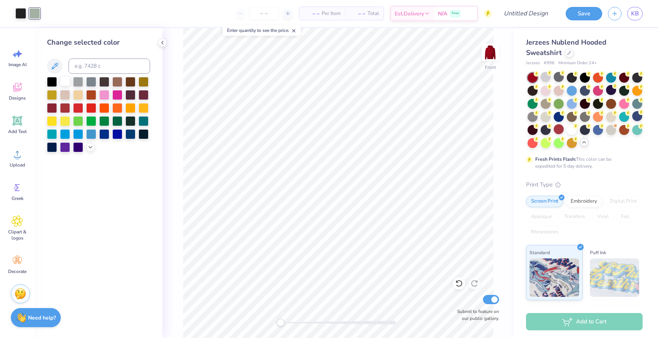
click at [64, 83] on div at bounding box center [65, 81] width 10 height 10
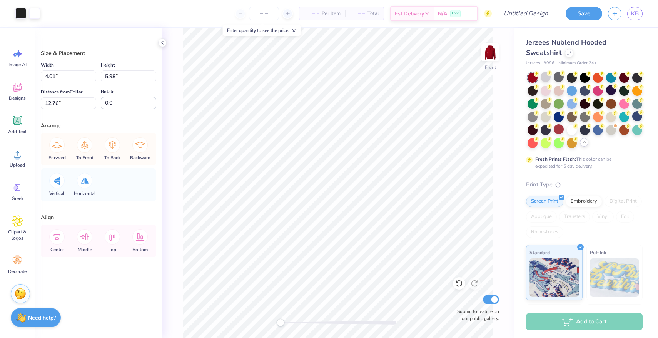
type input "4.15"
type input "6.06"
type input "12.72"
type input "5.76"
type input "6.46"
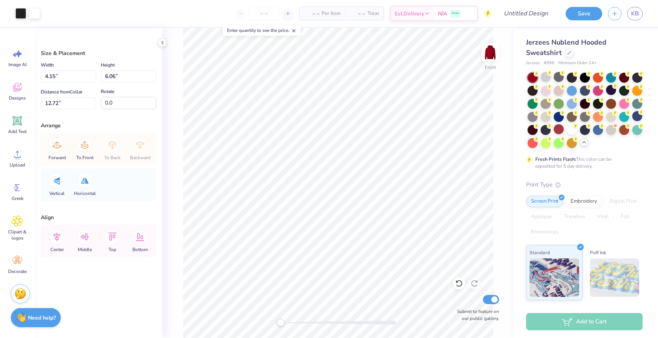
type input "6.30"
type input "4.15"
type input "6.06"
type input "12.72"
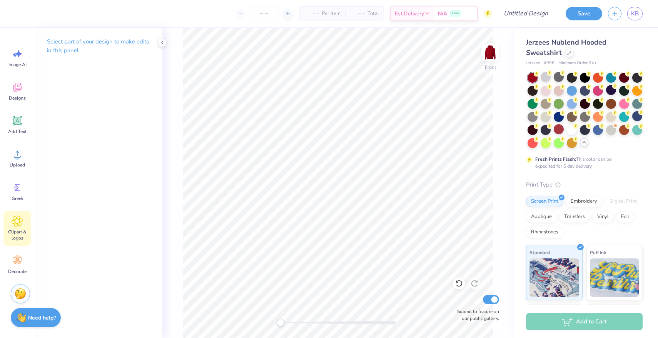
click at [19, 227] on icon at bounding box center [17, 221] width 11 height 12
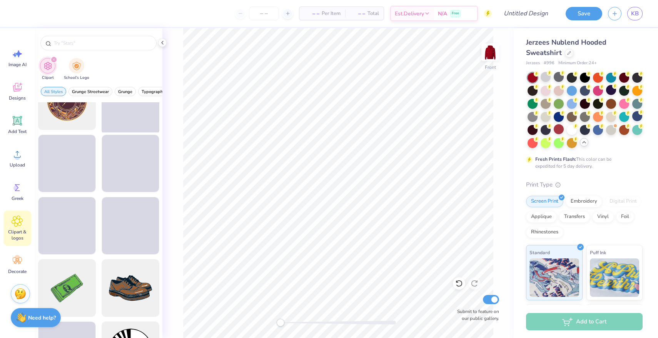
scroll to position [32, 0]
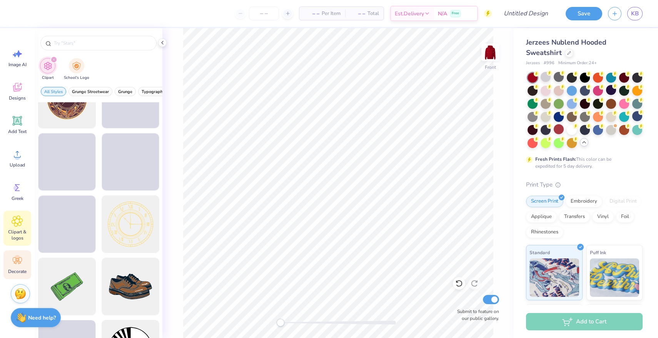
click at [18, 263] on icon at bounding box center [18, 261] width 12 height 12
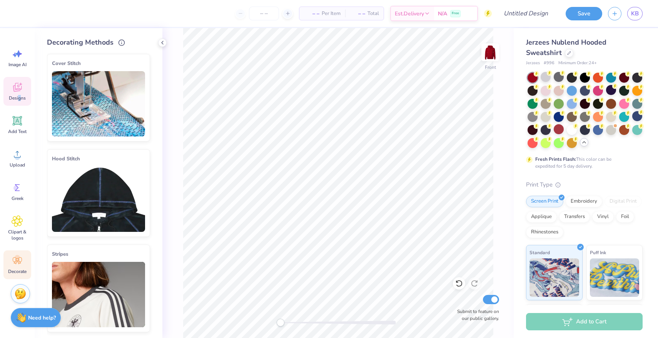
click at [19, 98] on span "Designs" at bounding box center [17, 98] width 17 height 6
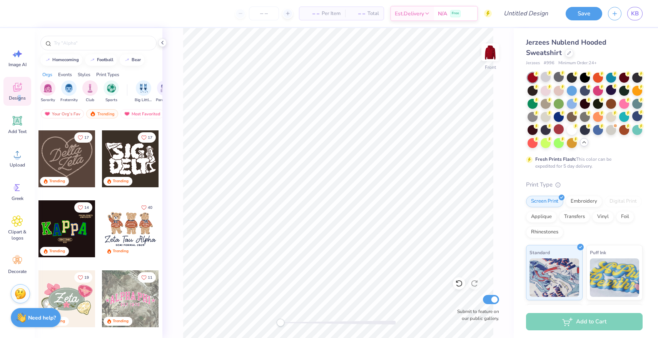
scroll to position [276, 0]
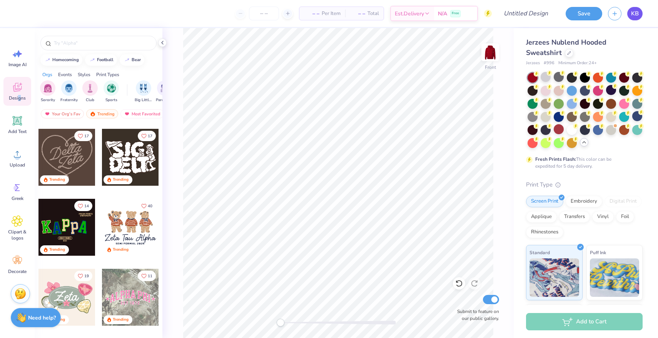
click at [642, 15] on link "KB" at bounding box center [634, 13] width 15 height 13
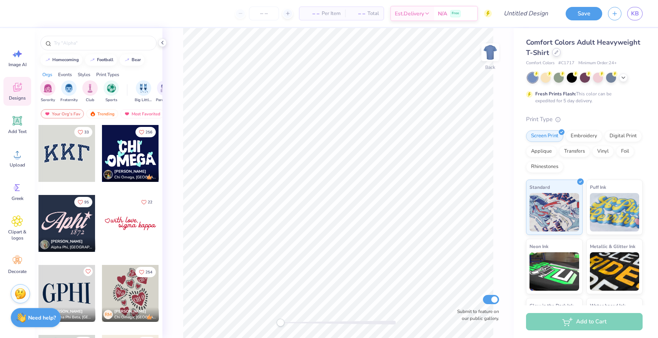
click at [553, 57] on div "Comfort Colors Adult Heavyweight T-Shirt" at bounding box center [584, 47] width 117 height 21
click at [559, 53] on div at bounding box center [556, 52] width 8 height 8
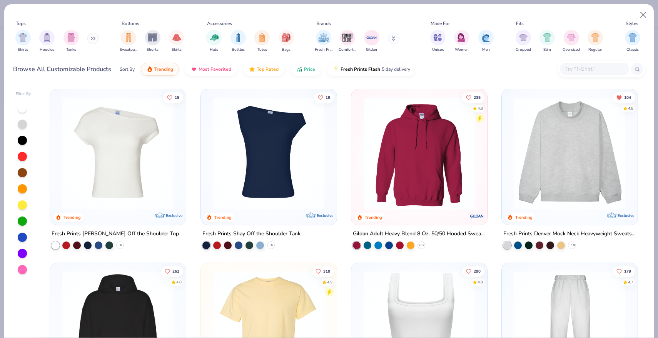
click at [397, 42] on button at bounding box center [394, 39] width 12 height 12
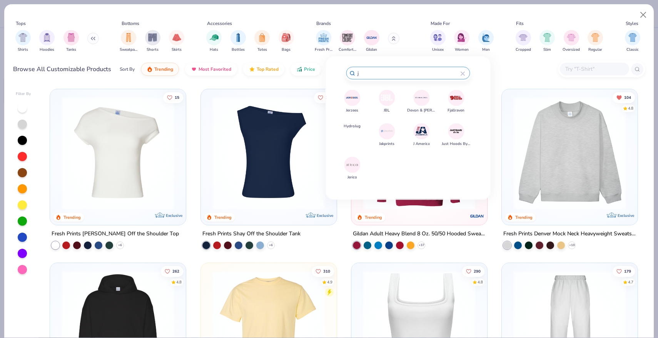
type input "j"
click at [349, 99] on img at bounding box center [351, 97] width 13 height 13
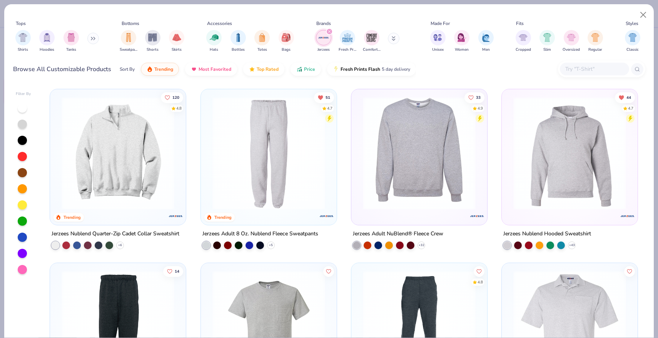
click at [594, 158] on img at bounding box center [569, 153] width 120 height 113
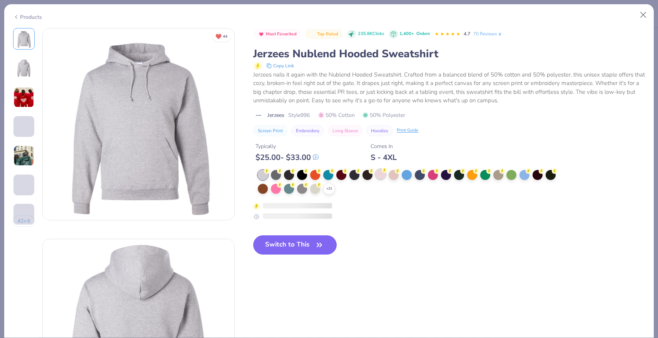
click at [382, 171] on circle at bounding box center [384, 170] width 5 height 5
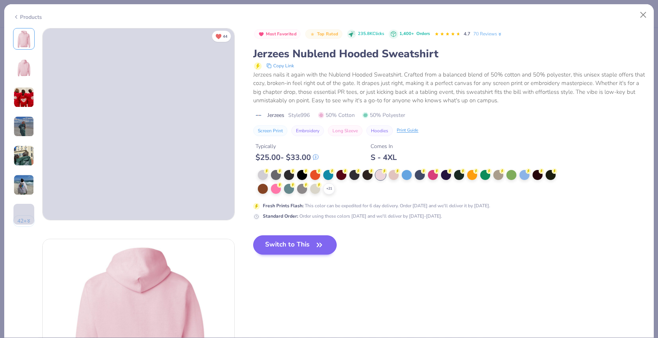
click at [300, 240] on button "Switch to This" at bounding box center [294, 244] width 83 height 19
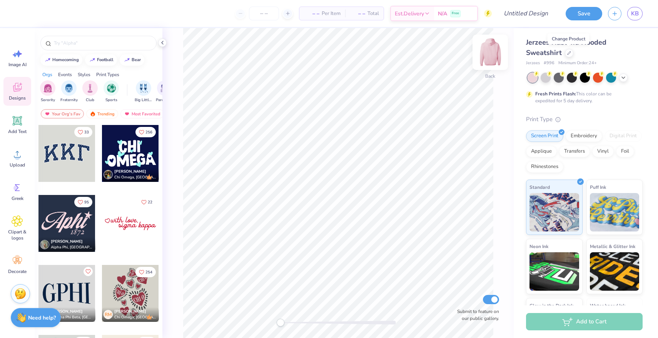
click at [488, 53] on img at bounding box center [490, 52] width 31 height 31
click at [20, 126] on icon at bounding box center [18, 121] width 12 height 12
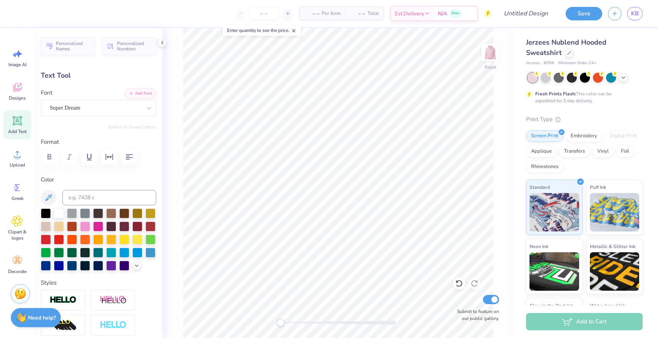
type textarea "Delta"
click at [12, 129] on span "Add Text" at bounding box center [17, 131] width 18 height 6
type textarea "Omega"
click at [22, 127] on div "Add Text" at bounding box center [17, 124] width 28 height 29
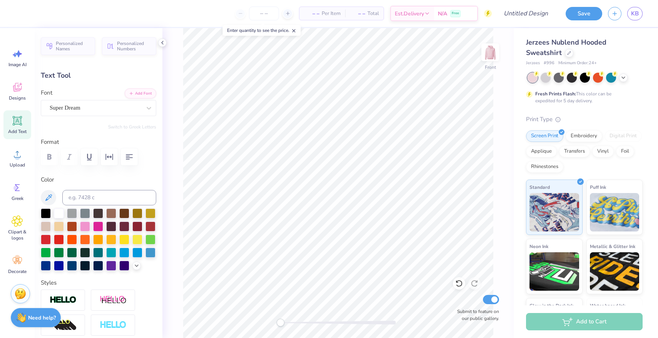
type textarea "Kappa"
type input "7.76"
type input "2.68"
type input "14.41"
type input "8.68"
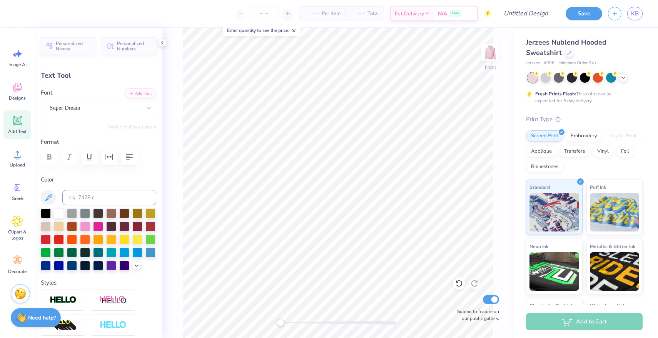
type input "2.51"
type input "14.49"
type input "7.02"
type input "2.03"
type input "14.74"
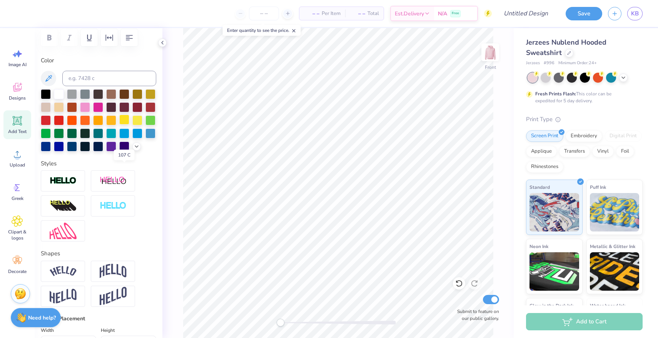
scroll to position [175, 0]
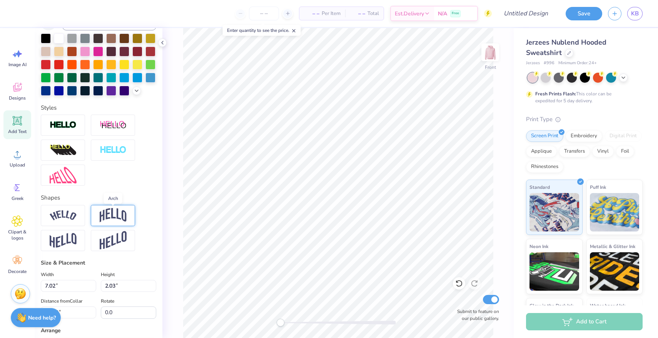
click at [120, 217] on img at bounding box center [113, 215] width 27 height 15
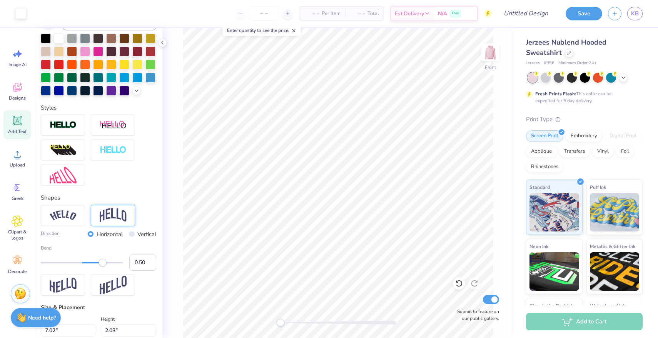
type input "8.68"
type input "2.51"
type input "15.75"
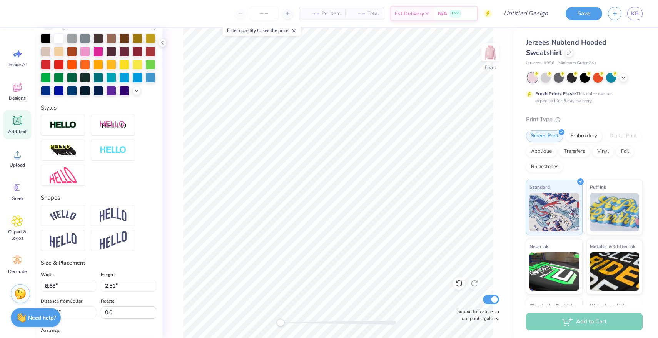
type input "7.76"
type input "2.68"
type input "17.01"
click at [111, 218] on img at bounding box center [113, 215] width 27 height 15
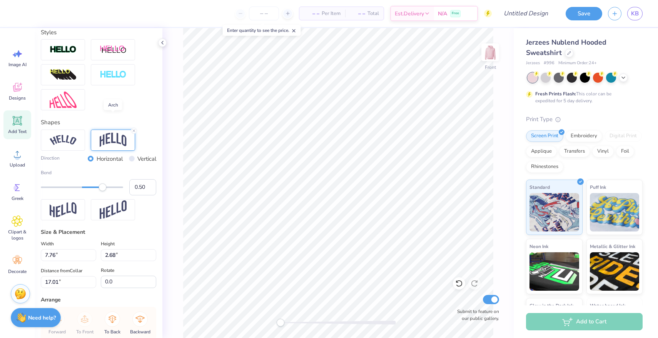
scroll to position [277, 0]
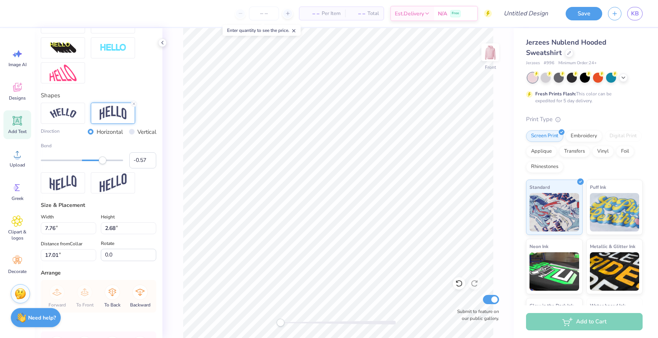
type input "-0.56"
click at [59, 160] on div at bounding box center [82, 161] width 82 height 2
type input "4.15"
type input "16.27"
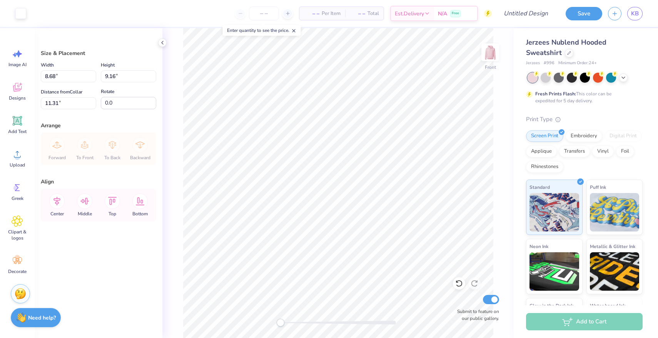
type input "7.63"
type input "11.16"
type input "11.78"
click at [21, 14] on div at bounding box center [20, 12] width 11 height 11
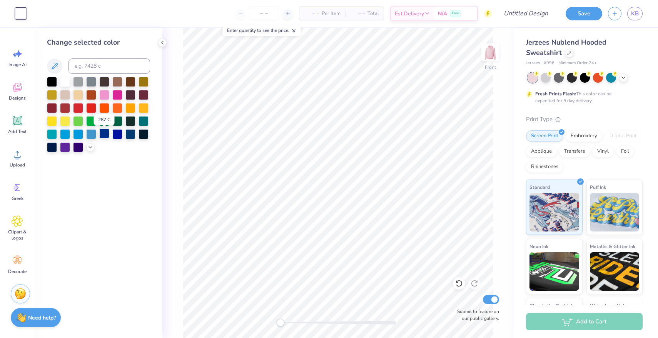
click at [107, 135] on div at bounding box center [104, 133] width 10 height 10
click at [52, 146] on div at bounding box center [52, 147] width 10 height 10
click at [168, 149] on div "Front Submit to feature on our public gallery." at bounding box center [337, 183] width 351 height 310
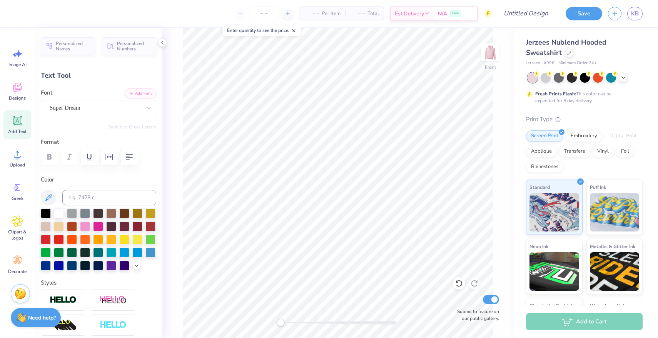
type input "9.98"
type input "5.34"
type input "14.67"
type input "9.03"
type input "4.27"
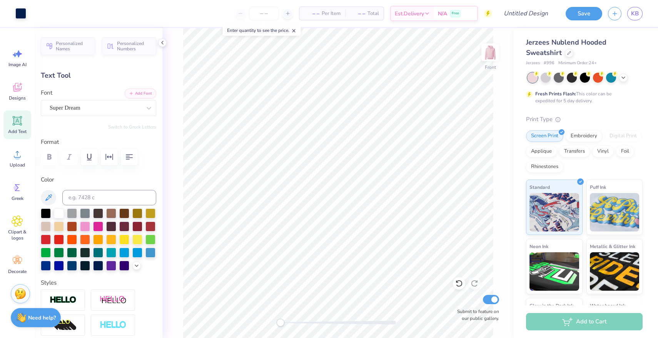
type input "7.23"
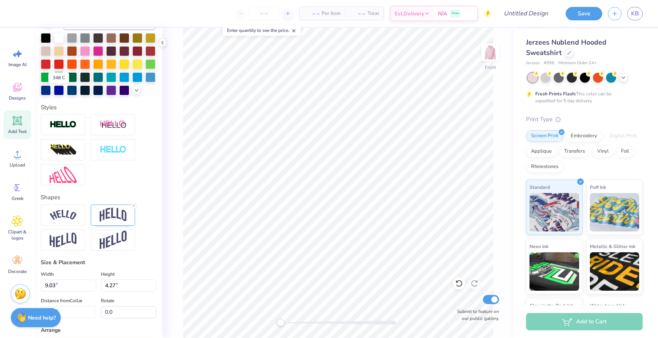
scroll to position [236, 0]
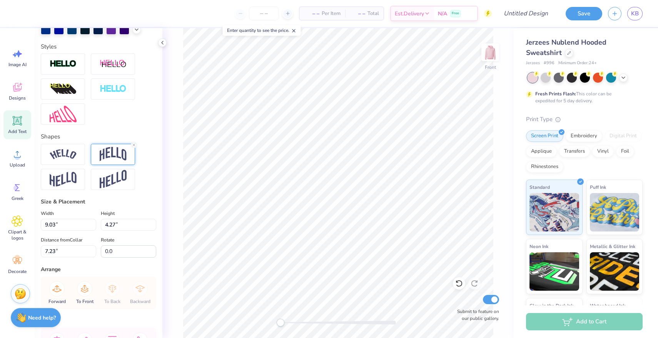
click at [118, 152] on img at bounding box center [113, 154] width 27 height 15
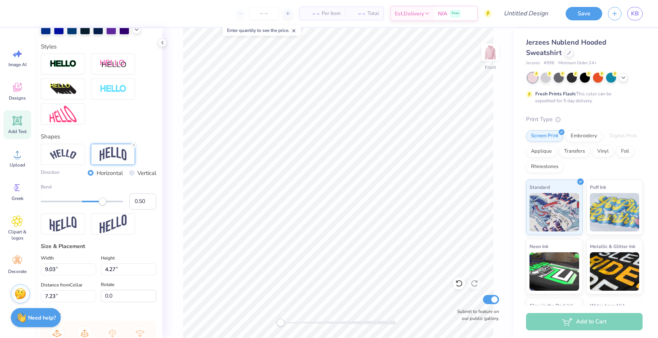
click at [102, 204] on div "Accessibility label" at bounding box center [103, 202] width 8 height 8
type input "0.48"
type input "0.50"
click at [148, 202] on input "0.49" at bounding box center [142, 201] width 27 height 16
click at [148, 202] on input "0.48" at bounding box center [142, 201] width 27 height 16
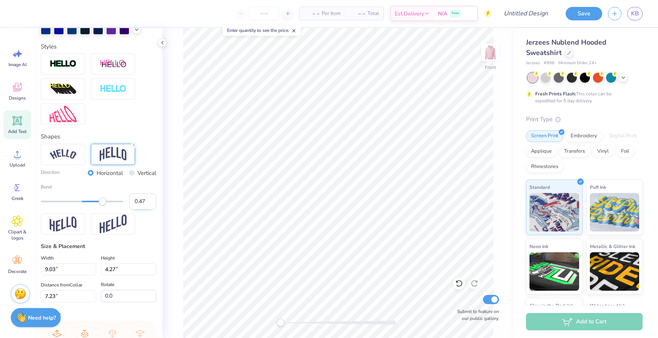
click at [148, 202] on input "0.47" at bounding box center [142, 201] width 27 height 16
click at [148, 202] on input "0.46" at bounding box center [142, 201] width 27 height 16
click at [148, 202] on input "0.45" at bounding box center [142, 201] width 27 height 16
click at [148, 202] on input "0.44" at bounding box center [142, 201] width 27 height 16
click at [148, 202] on input "0.43" at bounding box center [142, 201] width 27 height 16
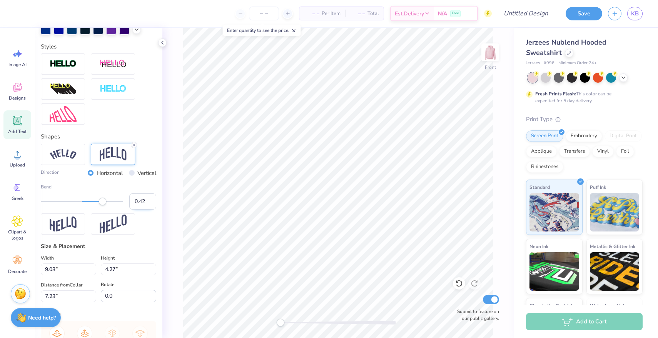
click at [148, 202] on input "0.42" at bounding box center [142, 201] width 27 height 16
click at [148, 202] on input "0.41" at bounding box center [142, 201] width 27 height 16
click at [148, 202] on input "0.4" at bounding box center [142, 201] width 27 height 16
click at [148, 202] on input "0.39" at bounding box center [142, 201] width 27 height 16
click at [148, 202] on input "0.38" at bounding box center [142, 201] width 27 height 16
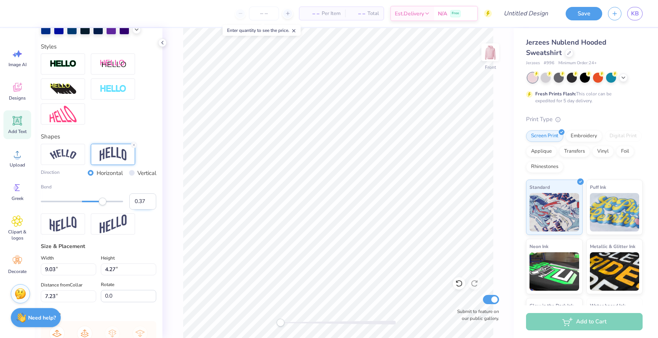
click at [148, 202] on input "0.37" at bounding box center [142, 201] width 27 height 16
click at [148, 202] on input "0.36" at bounding box center [142, 201] width 27 height 16
type input "0.35"
click at [148, 202] on input "0.35" at bounding box center [142, 201] width 27 height 16
type input "9.98"
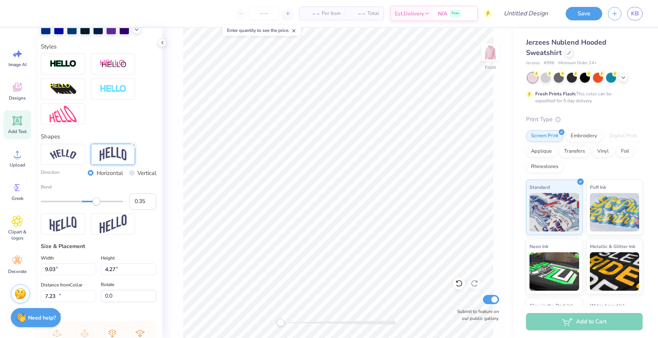
type input "5.34"
type input "14.57"
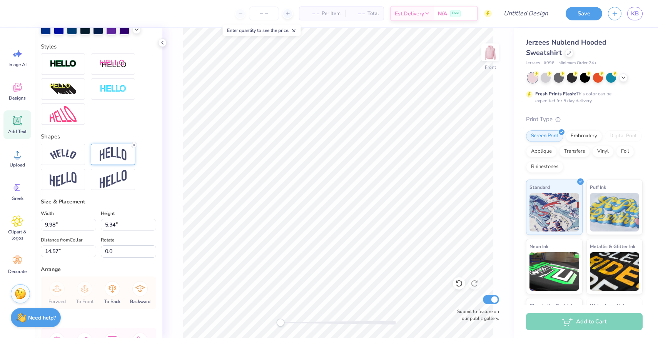
click at [119, 158] on img at bounding box center [113, 154] width 27 height 15
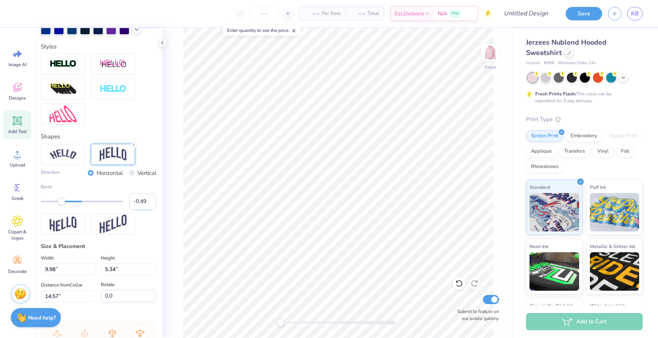
click at [149, 200] on input "-0.49" at bounding box center [142, 201] width 27 height 16
click at [149, 200] on input "-0.48" at bounding box center [142, 201] width 27 height 16
click at [149, 200] on input "-0.47" at bounding box center [142, 201] width 27 height 16
click at [149, 200] on input "-0.46" at bounding box center [142, 201] width 27 height 16
click at [149, 200] on input "-0.45" at bounding box center [142, 201] width 27 height 16
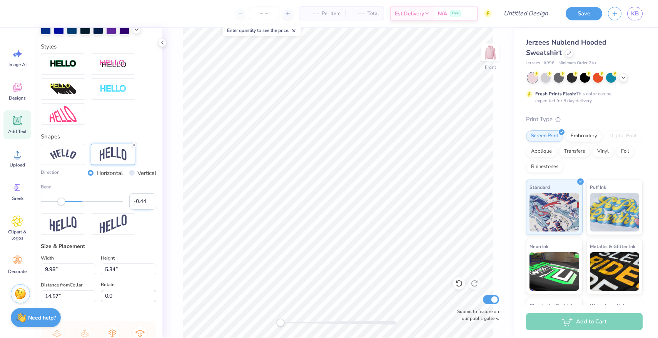
click at [149, 200] on input "-0.44" at bounding box center [142, 201] width 27 height 16
click at [149, 200] on input "-0.43" at bounding box center [142, 201] width 27 height 16
click at [149, 200] on input "-0.42" at bounding box center [142, 201] width 27 height 16
click at [149, 200] on input "-0.41" at bounding box center [142, 201] width 27 height 16
click at [149, 200] on input "-0.4" at bounding box center [142, 201] width 27 height 16
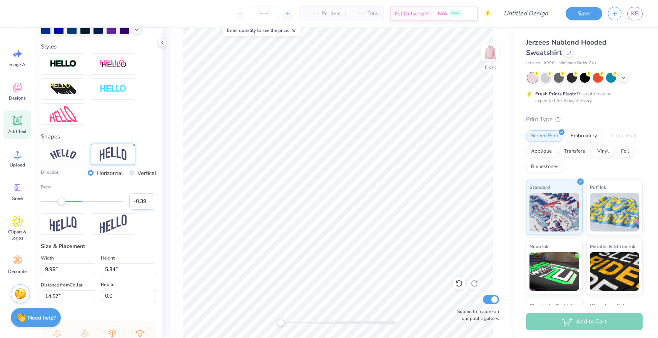
click at [149, 200] on input "-0.39" at bounding box center [142, 201] width 27 height 16
click at [149, 200] on input "-0.38" at bounding box center [142, 201] width 27 height 16
click at [149, 200] on input "-0.37" at bounding box center [142, 201] width 27 height 16
click at [149, 200] on input "-0.36" at bounding box center [142, 201] width 27 height 16
type input "-0.35"
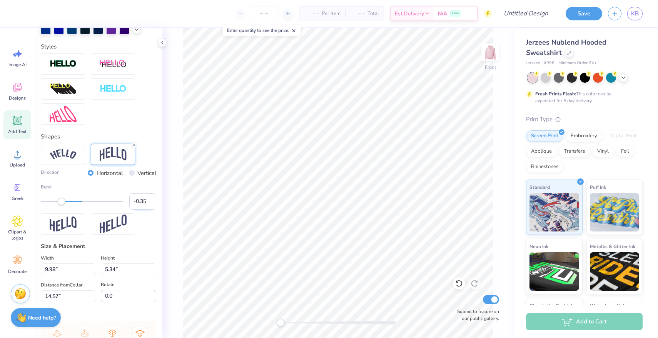
click at [149, 200] on input "-0.35" at bounding box center [142, 201] width 27 height 16
type input "4.70"
type input "14.89"
click at [525, 10] on input "Design Title" at bounding box center [515, 13] width 75 height 15
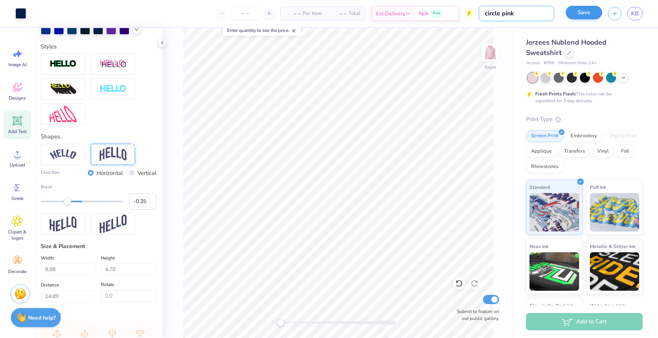
type input "circle pink"
click at [590, 13] on button "Save" at bounding box center [583, 12] width 37 height 13
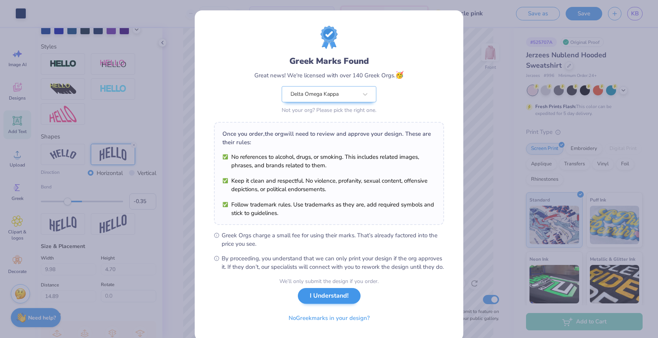
click at [332, 304] on button "I Understand!" at bounding box center [329, 296] width 63 height 16
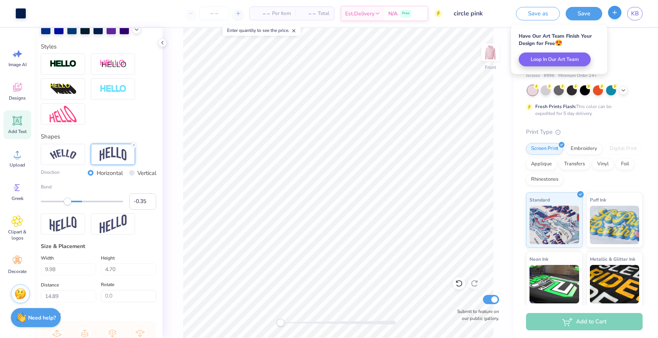
click at [613, 18] on button "button" at bounding box center [614, 12] width 13 height 13
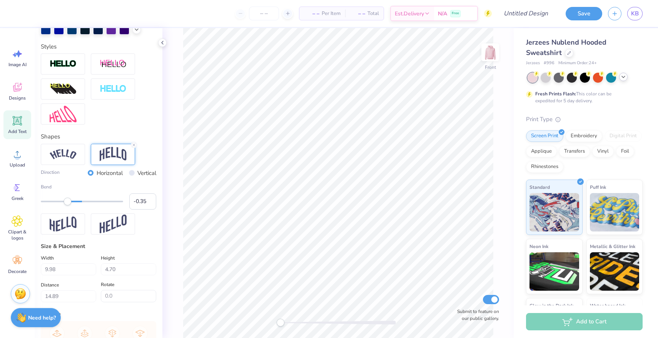
click at [624, 75] on icon at bounding box center [623, 77] width 6 height 6
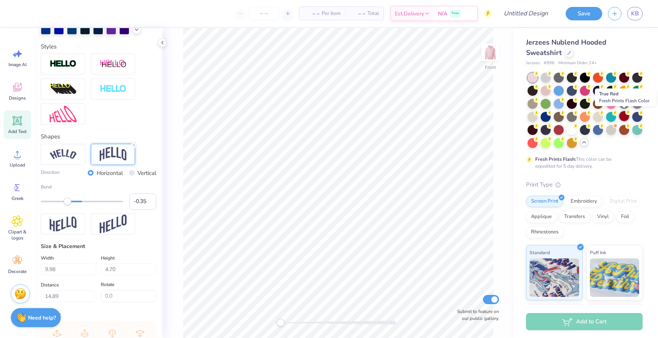
click at [624, 116] on div at bounding box center [624, 116] width 10 height 10
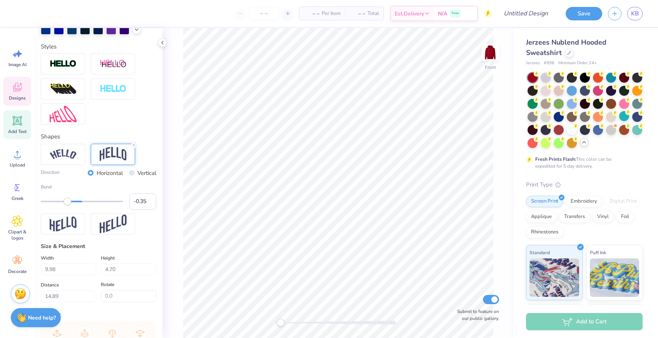
click at [16, 84] on icon at bounding box center [18, 88] width 12 height 12
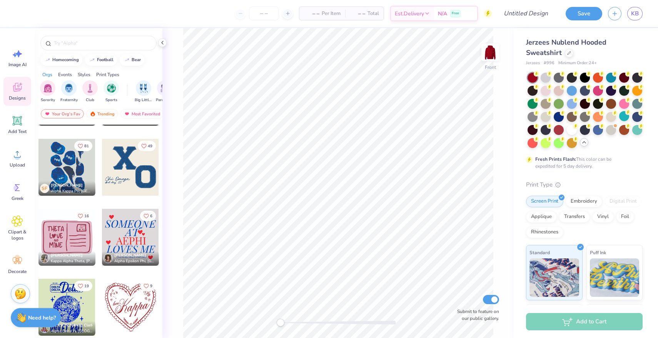
scroll to position [102, 0]
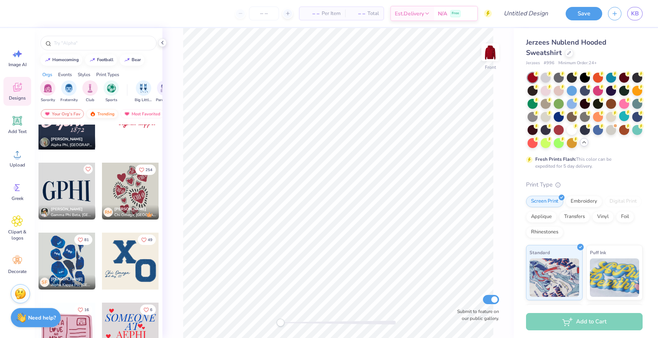
click at [106, 115] on div "Trending" at bounding box center [102, 113] width 32 height 9
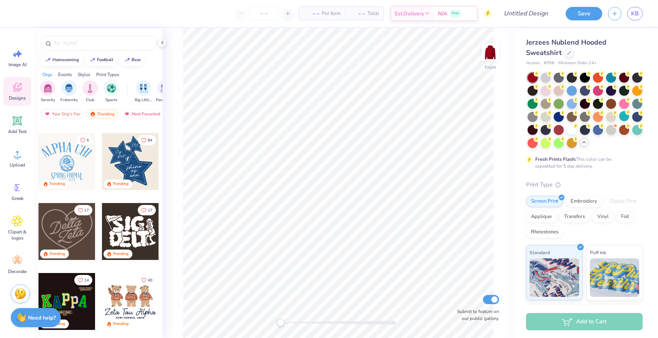
scroll to position [202, 0]
click at [97, 112] on div "Trending" at bounding box center [102, 113] width 32 height 9
click at [131, 115] on div "Most Favorited" at bounding box center [141, 113] width 43 height 9
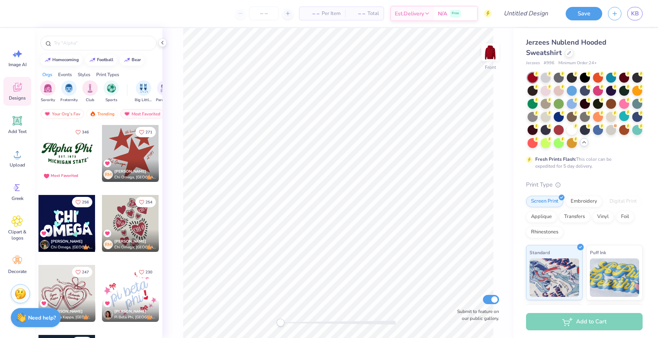
click at [124, 157] on div at bounding box center [130, 153] width 57 height 57
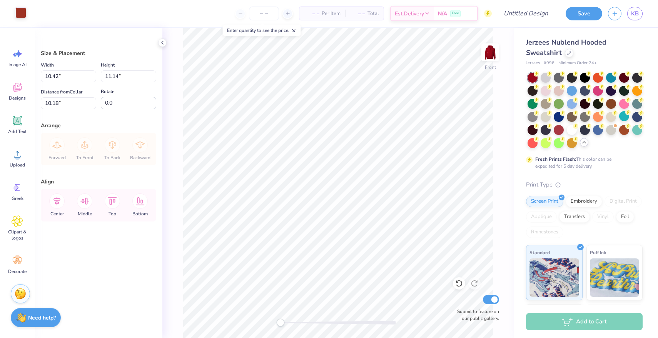
click at [22, 17] on div at bounding box center [20, 12] width 11 height 11
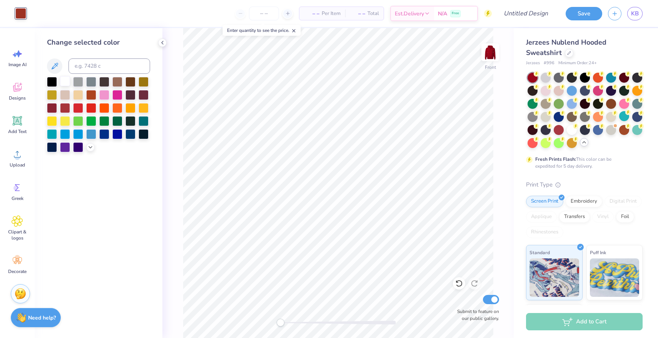
click at [65, 83] on div at bounding box center [65, 81] width 10 height 10
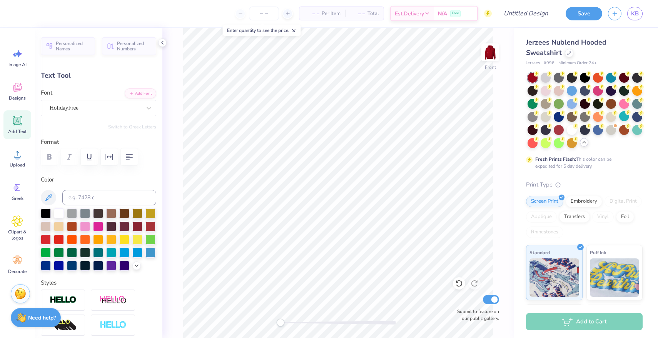
type input "0.0"
type input "5.07"
type input "2.18"
type input "14.61"
type input "11.5"
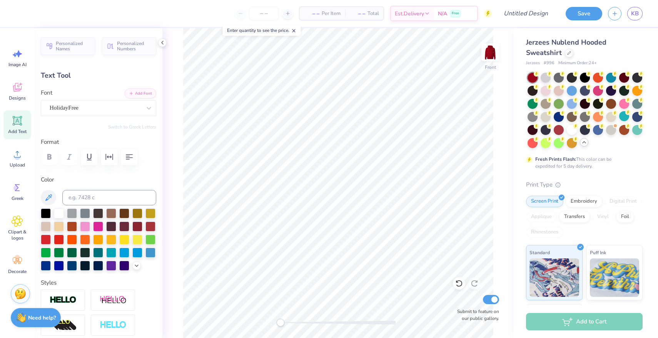
scroll to position [0, 1]
type textarea "Delta Omega Kappa"
click at [135, 159] on button "button" at bounding box center [129, 156] width 17 height 17
type input "0.0"
type input "5.92"
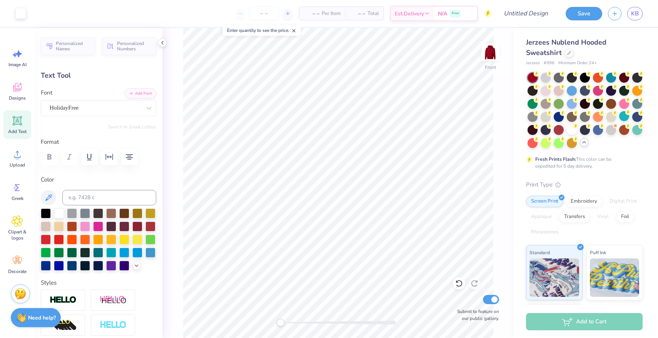
type input "2.89"
type input "14.16"
type input "0.0"
type input "1.65"
type input "2.22"
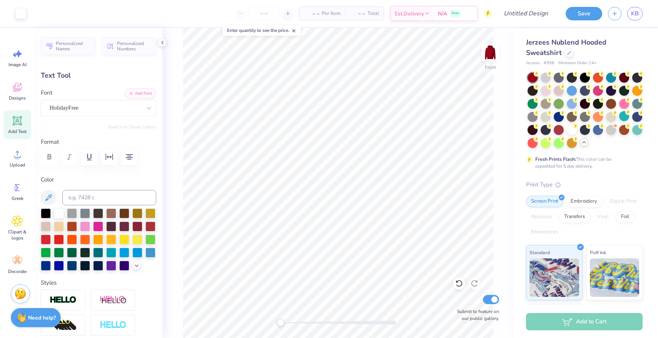
type input "12.68"
type input "-48.5"
type textarea "est 1981"
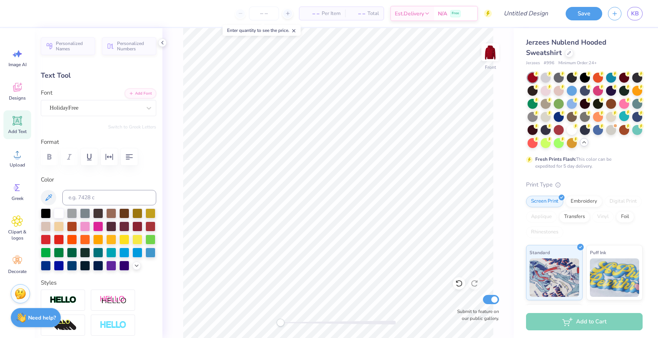
type input "0.0"
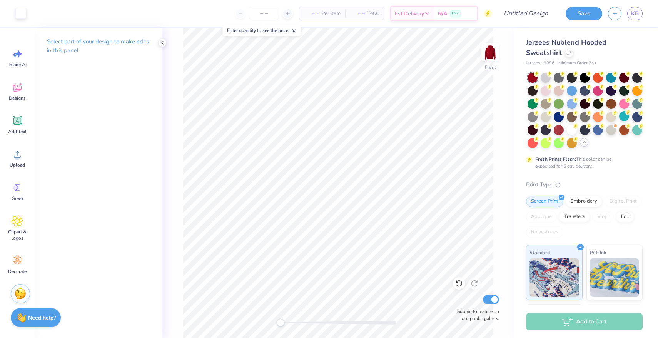
click at [293, 30] on icon at bounding box center [293, 30] width 5 height 5
click at [288, 8] on div at bounding box center [264, 14] width 58 height 14
click at [288, 13] on line at bounding box center [287, 13] width 3 height 0
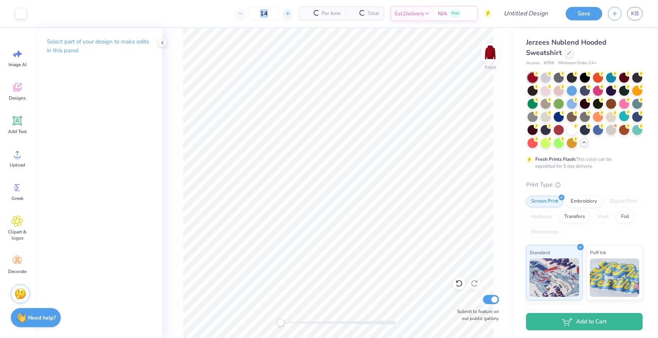
click at [288, 14] on div "14 Per Item Total Est. Delivery N/A Free" at bounding box center [262, 13] width 460 height 27
click at [232, 9] on div "14" at bounding box center [239, 14] width 58 height 14
click at [218, 13] on icon at bounding box center [215, 13] width 5 height 5
click at [218, 14] on icon at bounding box center [215, 13] width 5 height 5
type input "12"
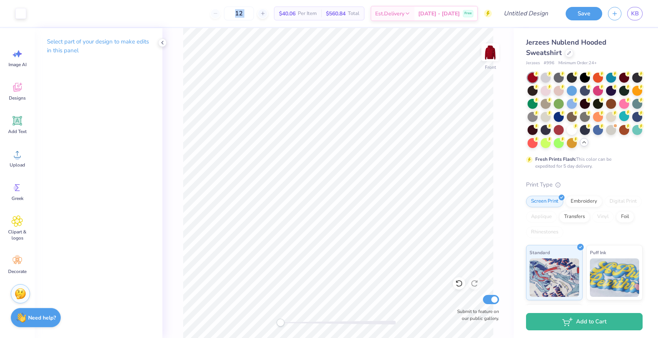
click at [227, 14] on div "12" at bounding box center [239, 14] width 58 height 14
click at [215, 8] on div "12 $42.39 Per Item $508.68 Total Est. Delivery Oct 10 - 13 Free" at bounding box center [262, 13] width 460 height 27
click at [227, 12] on div "12" at bounding box center [239, 14] width 58 height 14
